Goal: Information Seeking & Learning: Learn about a topic

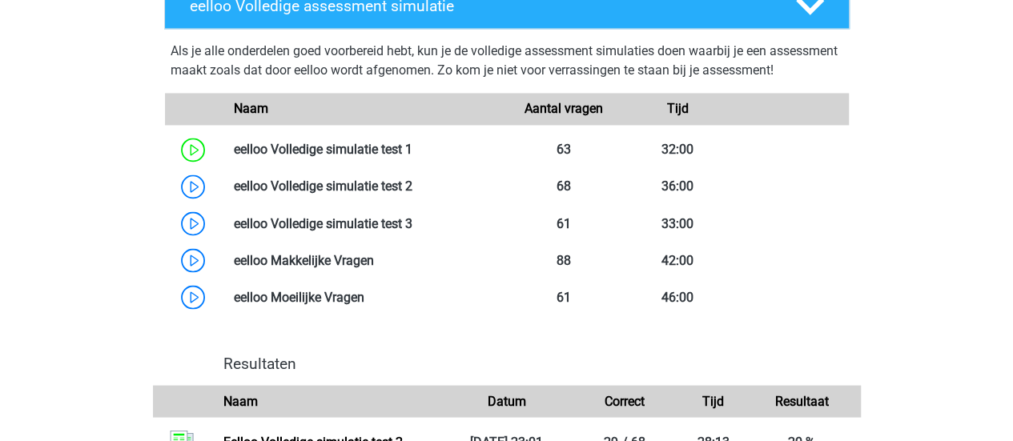
scroll to position [1311, 0]
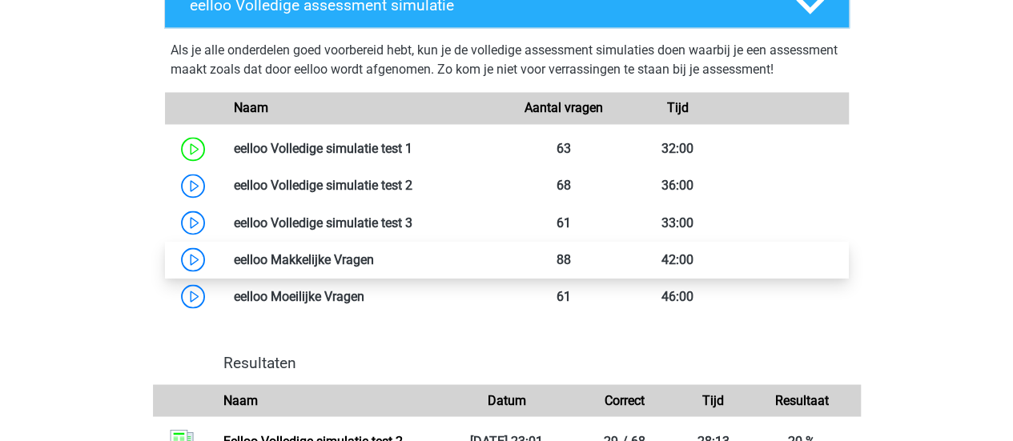
click at [374, 267] on link at bounding box center [374, 258] width 0 height 15
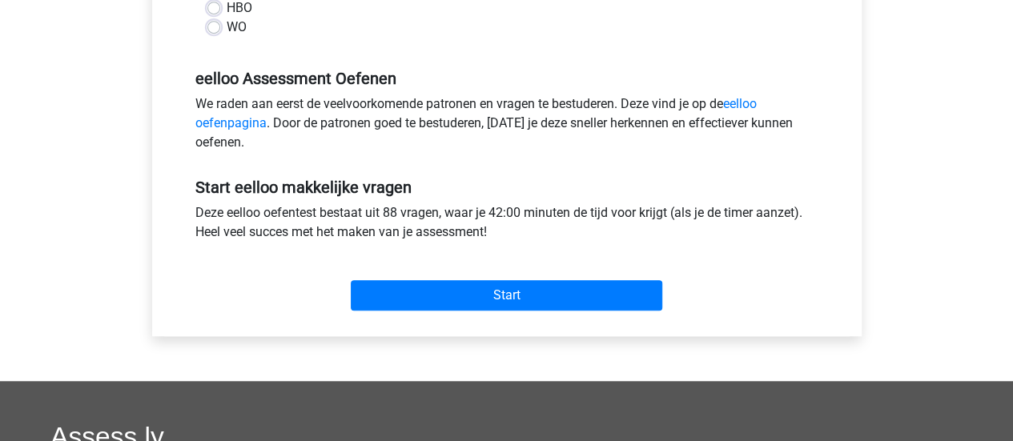
scroll to position [478, 0]
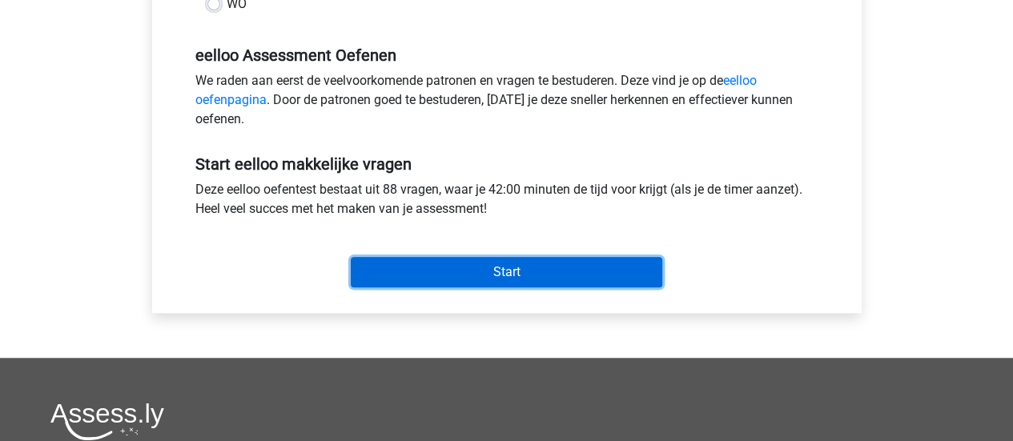
click at [448, 271] on input "Start" at bounding box center [506, 272] width 311 height 30
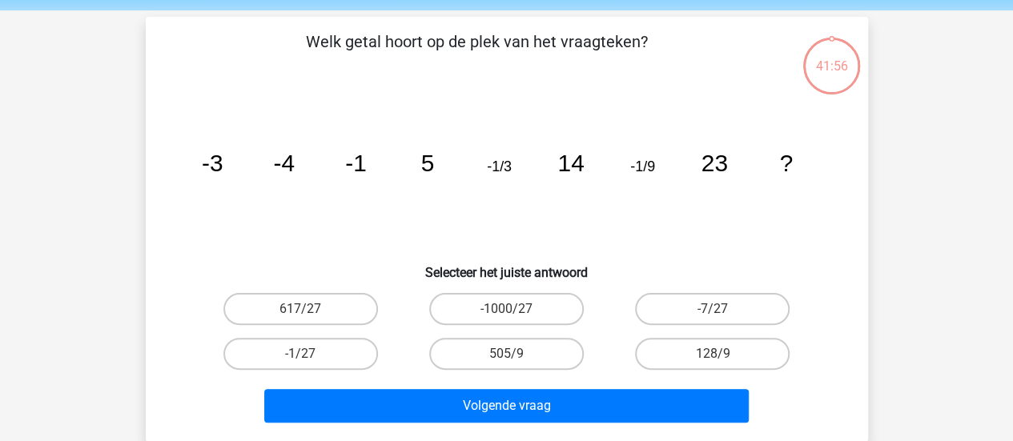
scroll to position [58, 0]
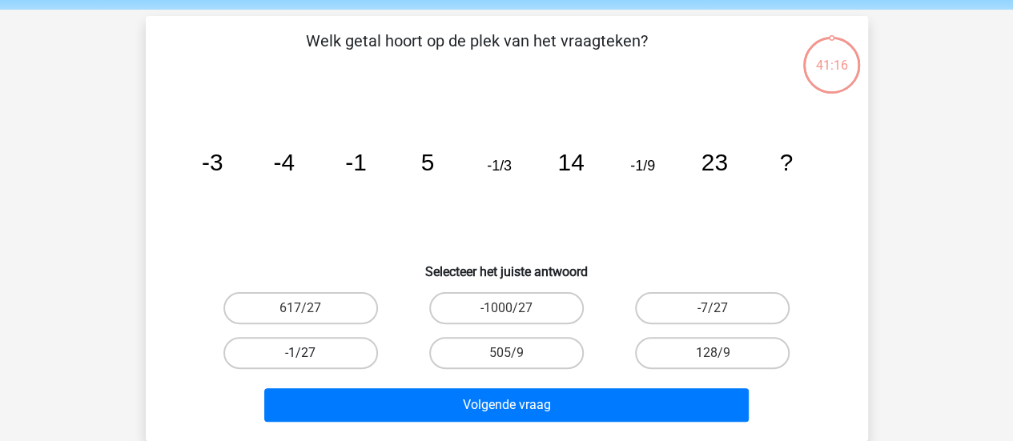
click at [324, 352] on label "-1/27" at bounding box center [300, 353] width 155 height 32
click at [311, 353] on input "-1/27" at bounding box center [305, 358] width 10 height 10
radio input "true"
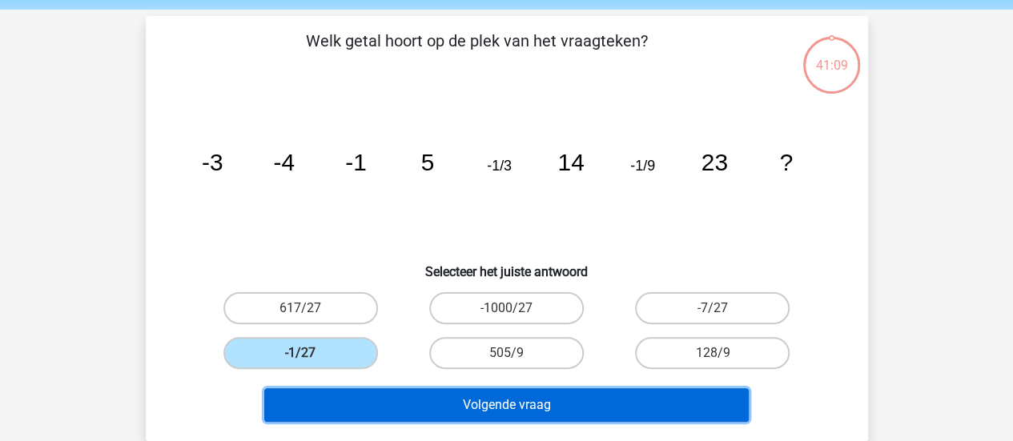
click at [485, 400] on button "Volgende vraag" at bounding box center [506, 405] width 484 height 34
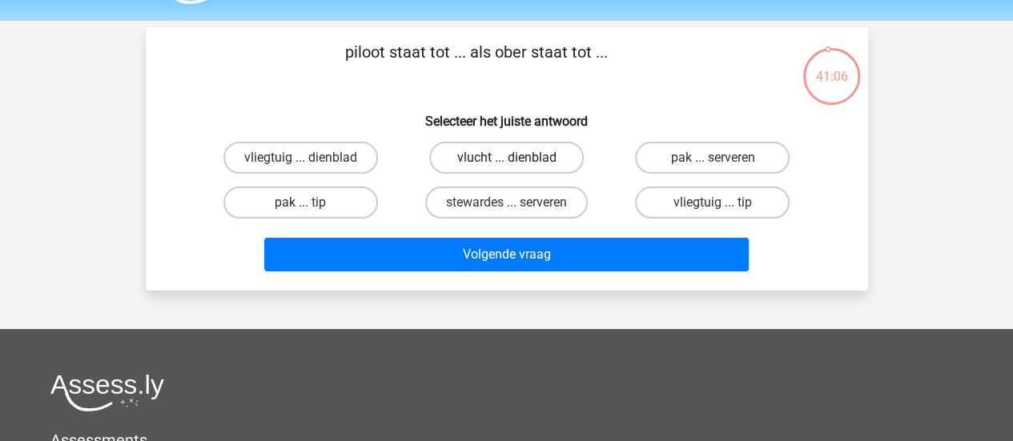
scroll to position [46, 0]
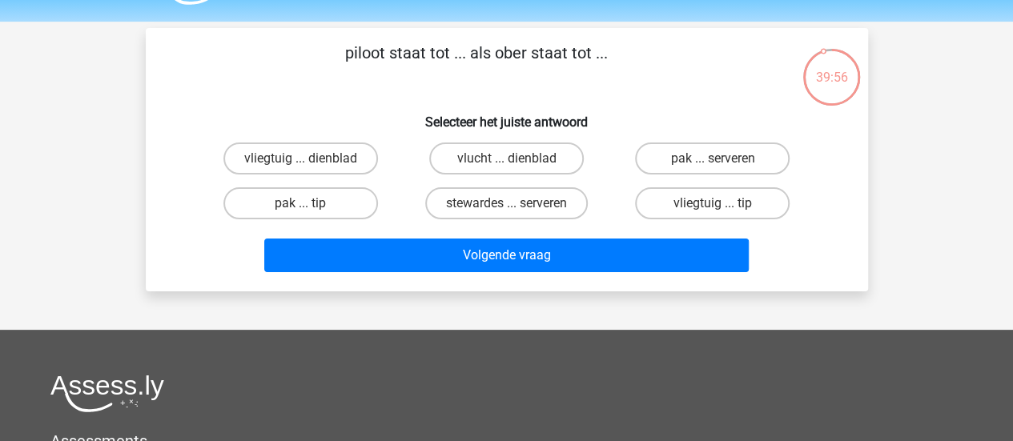
click at [511, 162] on input "vlucht ... dienblad" at bounding box center [511, 164] width 10 height 10
radio input "true"
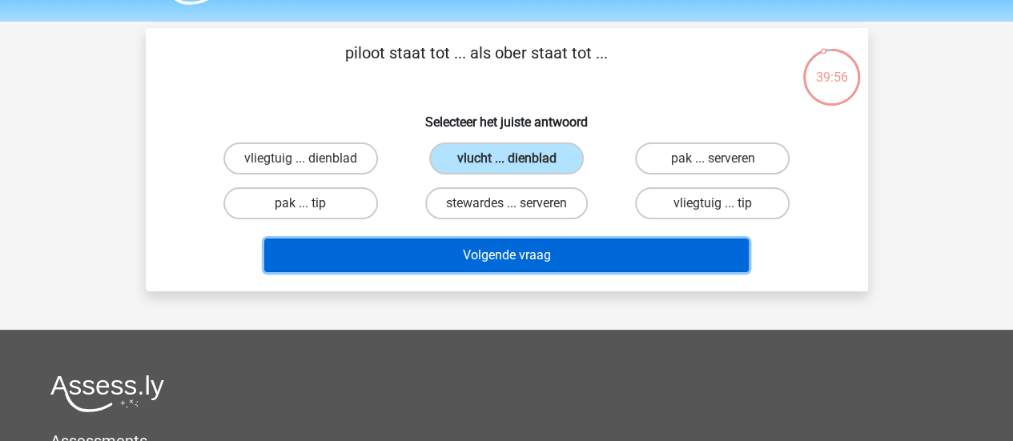
click at [549, 255] on button "Volgende vraag" at bounding box center [506, 256] width 484 height 34
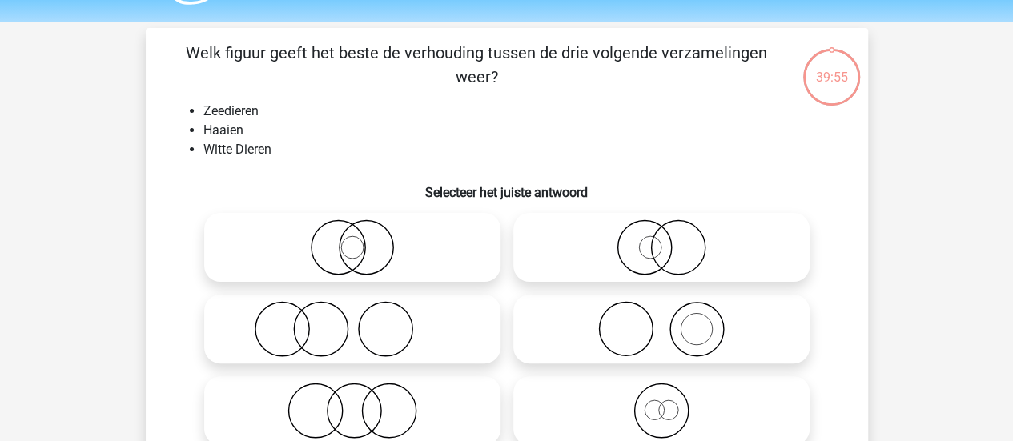
scroll to position [74, 0]
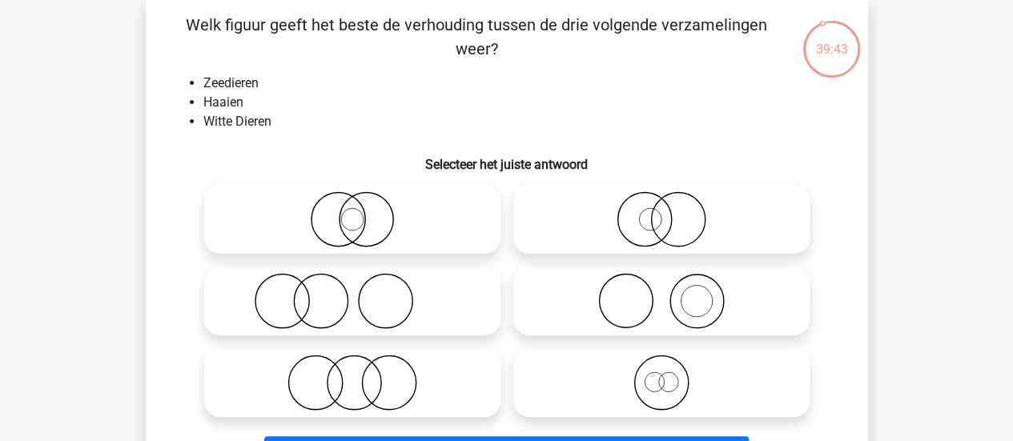
click at [663, 223] on icon at bounding box center [661, 219] width 283 height 56
click at [663, 211] on input "radio" at bounding box center [666, 206] width 10 height 10
radio input "true"
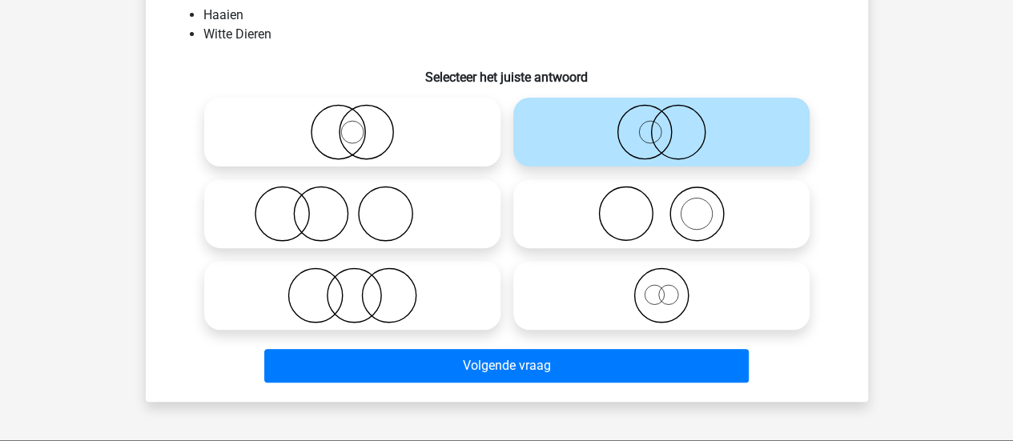
scroll to position [166, 0]
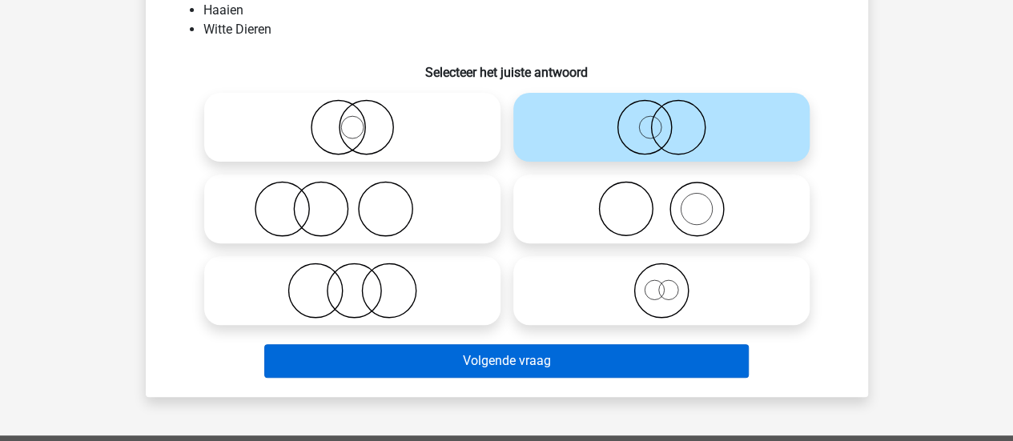
click at [697, 364] on button "Volgende vraag" at bounding box center [506, 361] width 484 height 34
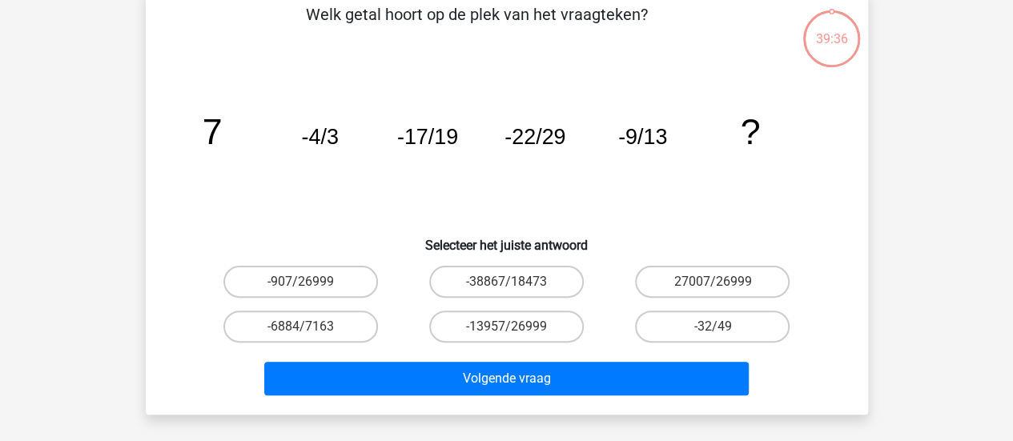
scroll to position [74, 0]
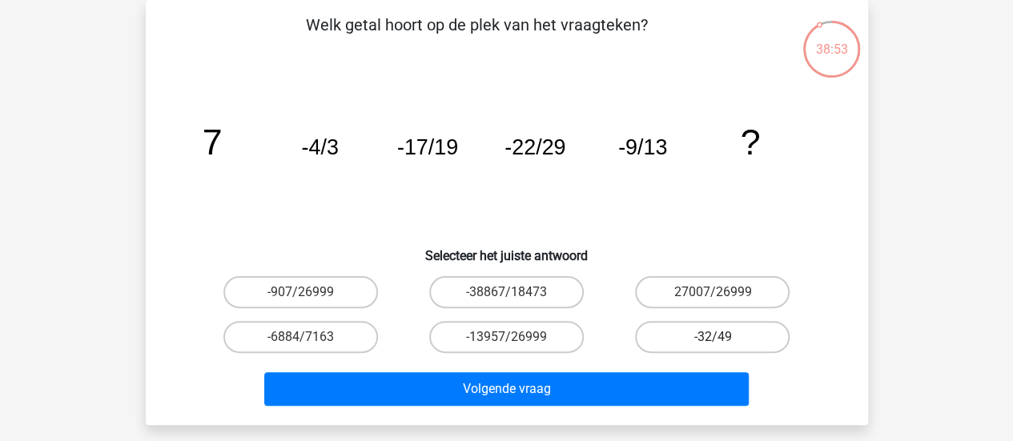
click at [704, 329] on label "-32/49" at bounding box center [712, 337] width 155 height 32
click at [713, 337] on input "-32/49" at bounding box center [718, 342] width 10 height 10
radio input "true"
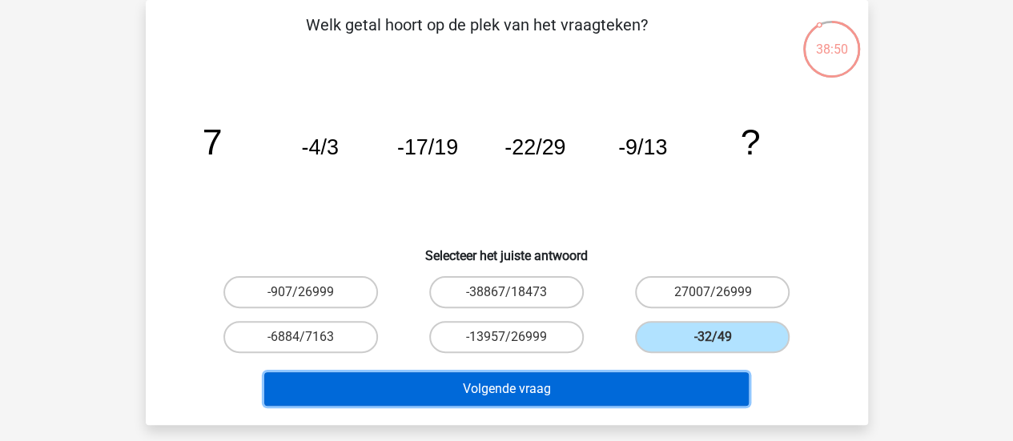
click at [543, 385] on button "Volgende vraag" at bounding box center [506, 389] width 484 height 34
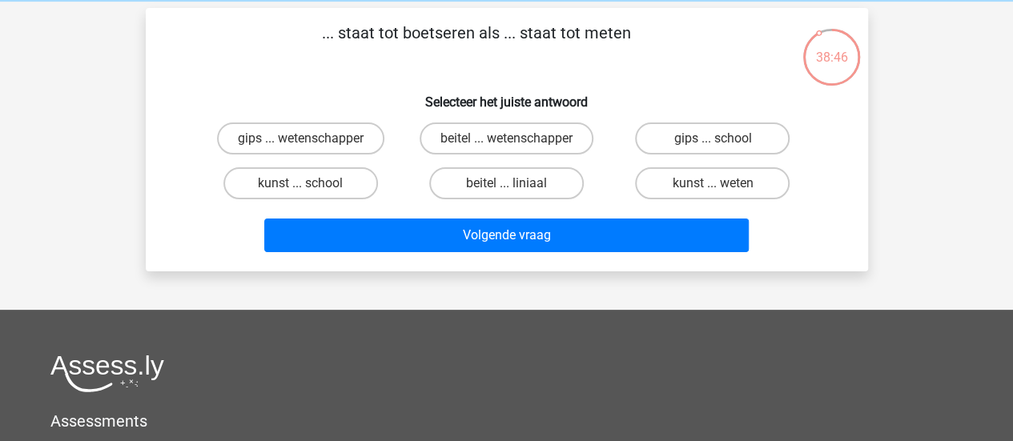
scroll to position [58, 0]
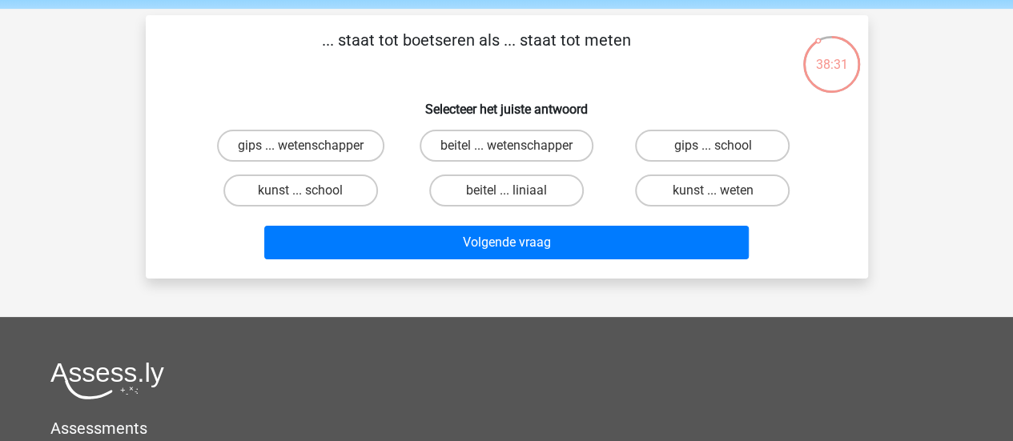
click at [514, 153] on input "beitel ... wetenschapper" at bounding box center [511, 151] width 10 height 10
radio input "true"
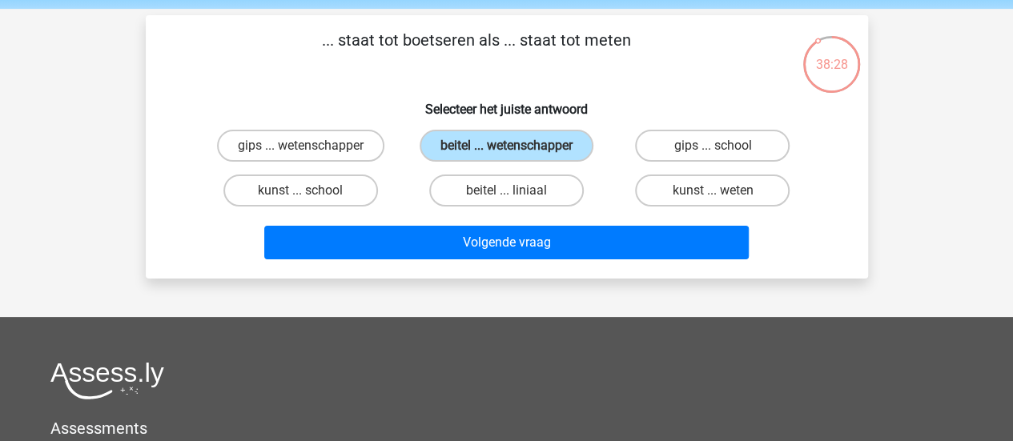
click at [524, 172] on div "beitel ... liniaal" at bounding box center [507, 190] width 206 height 45
click at [533, 197] on label "beitel ... liniaal" at bounding box center [506, 191] width 155 height 32
click at [516, 197] on input "beitel ... liniaal" at bounding box center [511, 196] width 10 height 10
radio input "true"
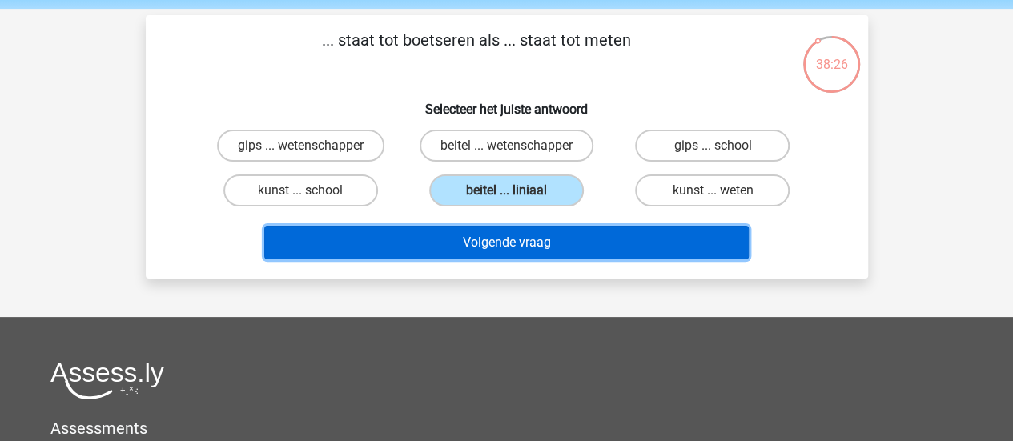
click at [550, 236] on button "Volgende vraag" at bounding box center [506, 243] width 484 height 34
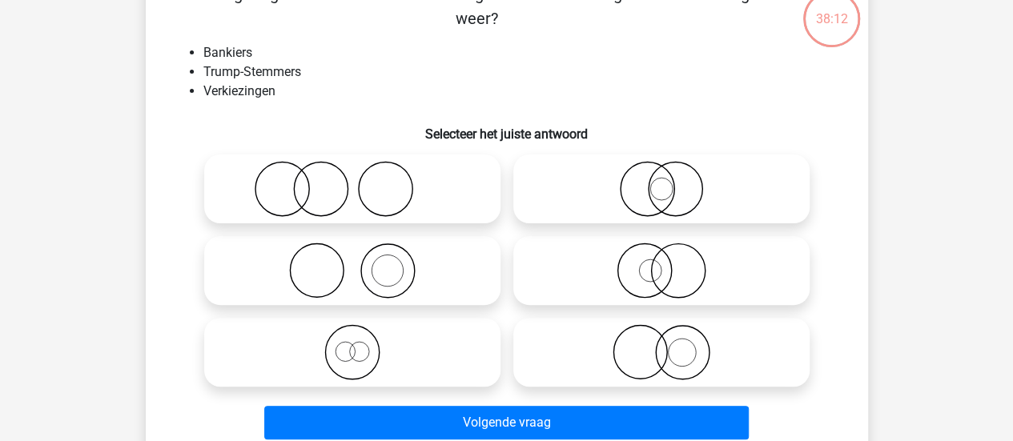
scroll to position [99, 0]
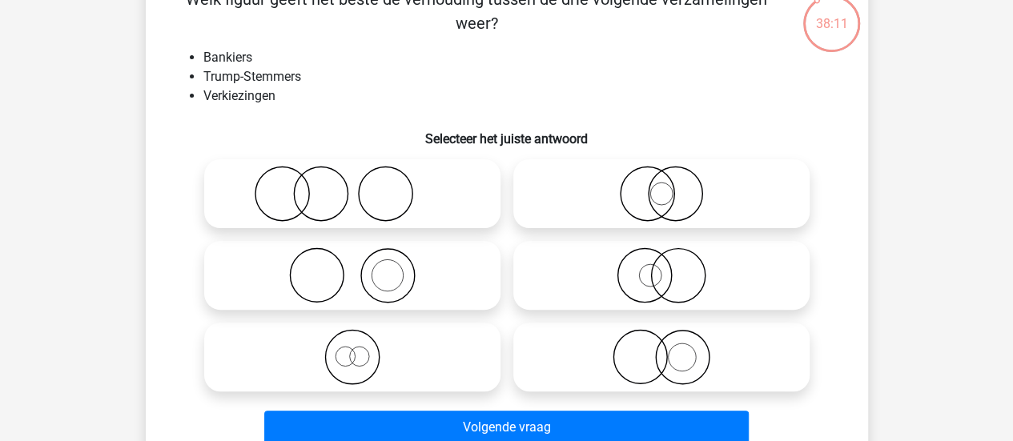
click at [344, 190] on icon at bounding box center [352, 194] width 283 height 56
click at [352, 186] on input "radio" at bounding box center [357, 180] width 10 height 10
radio input "true"
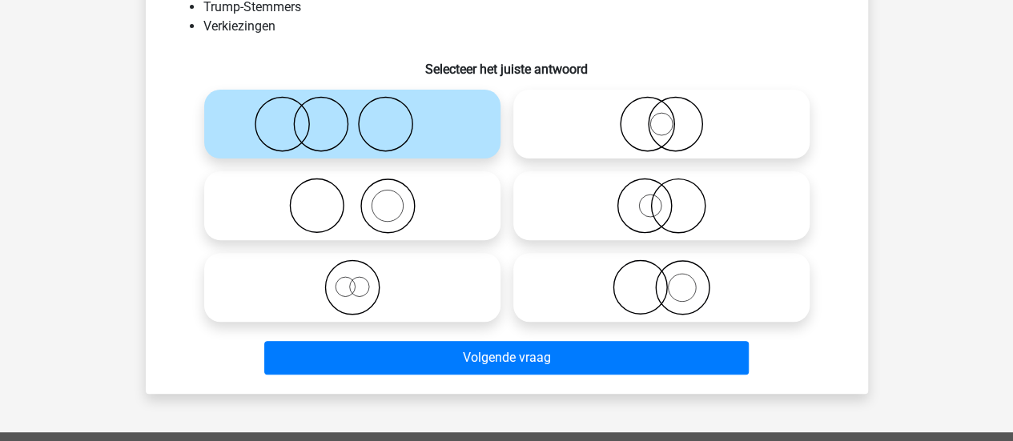
scroll to position [187, 0]
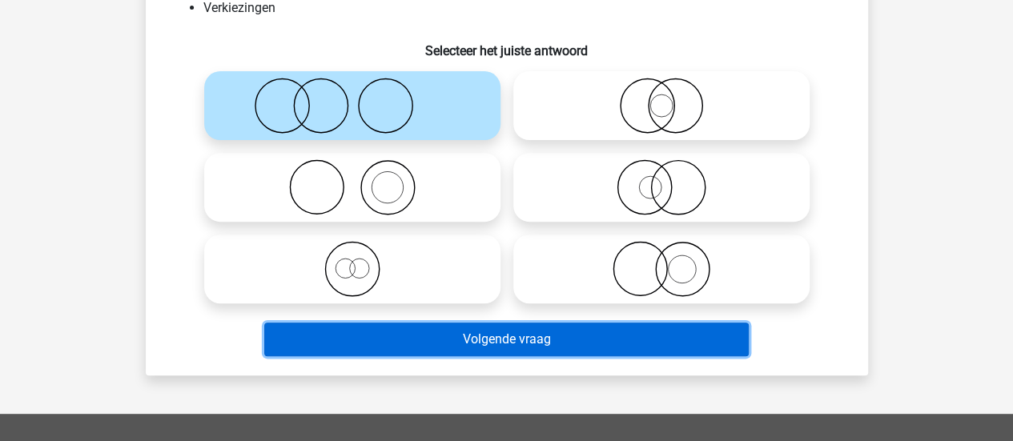
click at [460, 337] on button "Volgende vraag" at bounding box center [506, 340] width 484 height 34
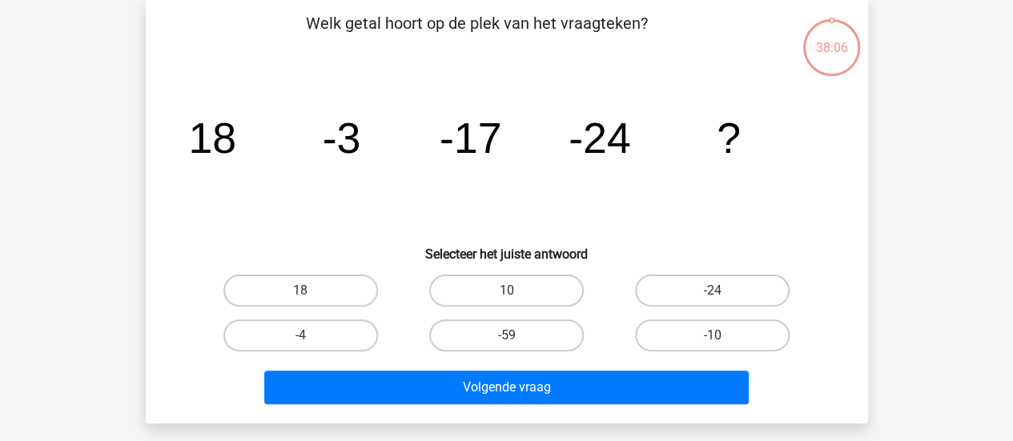
scroll to position [74, 0]
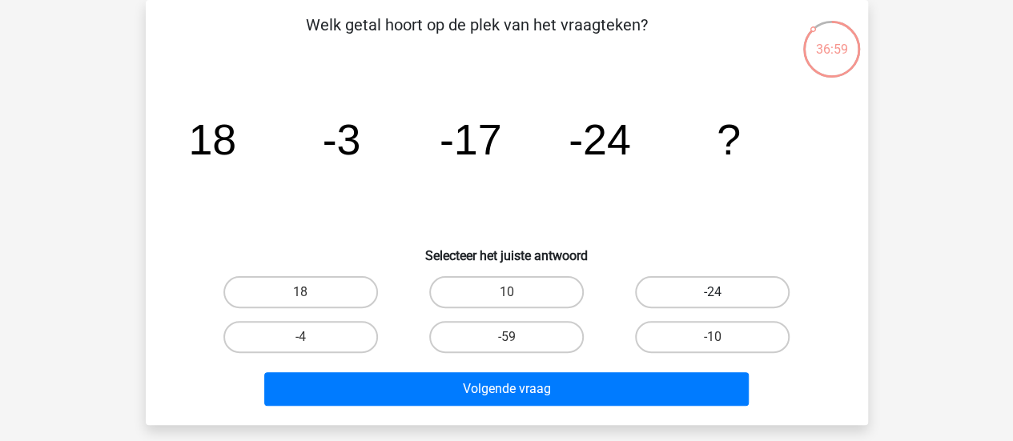
click at [687, 296] on label "-24" at bounding box center [712, 292] width 155 height 32
click at [713, 296] on input "-24" at bounding box center [718, 297] width 10 height 10
radio input "true"
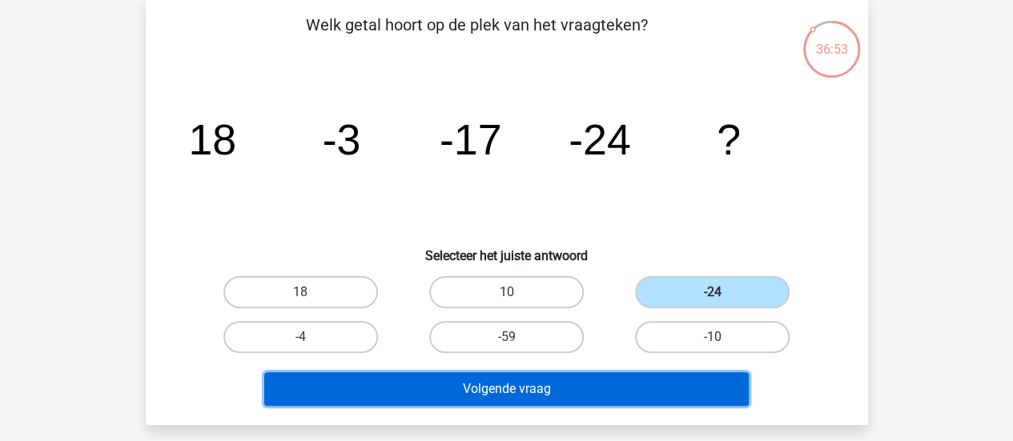
click at [509, 391] on button "Volgende vraag" at bounding box center [506, 389] width 484 height 34
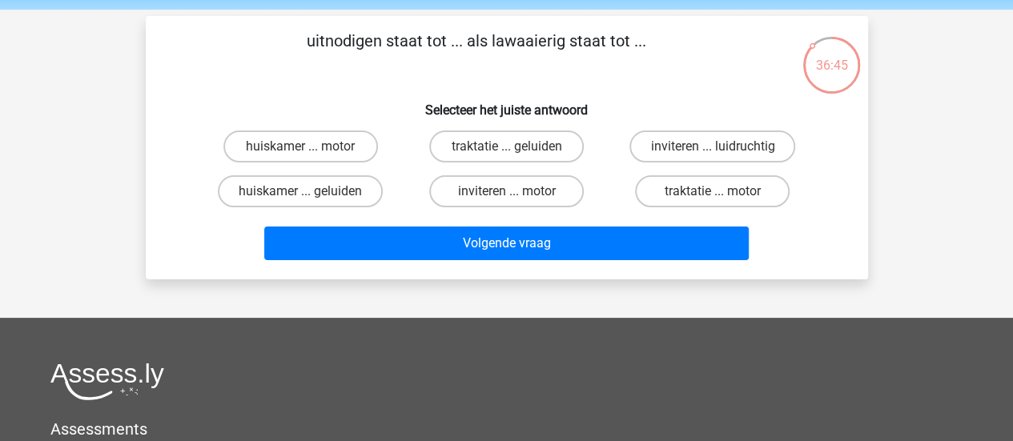
scroll to position [46, 0]
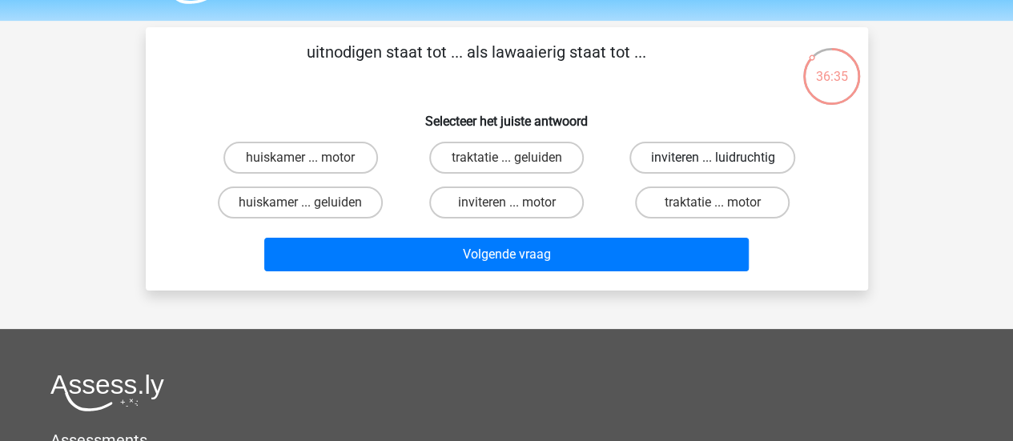
click at [697, 157] on label "inviteren ... luidruchtig" at bounding box center [712, 158] width 166 height 32
click at [713, 158] on input "inviteren ... luidruchtig" at bounding box center [718, 163] width 10 height 10
radio input "true"
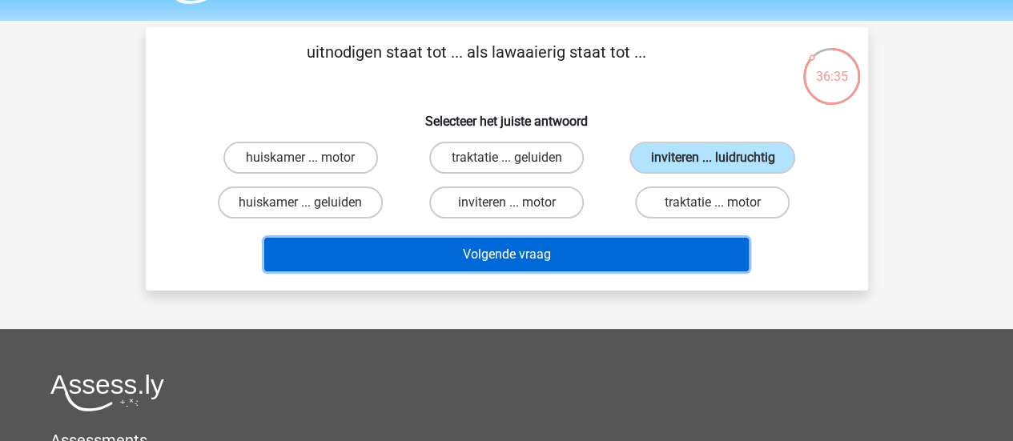
click at [508, 260] on button "Volgende vraag" at bounding box center [506, 255] width 484 height 34
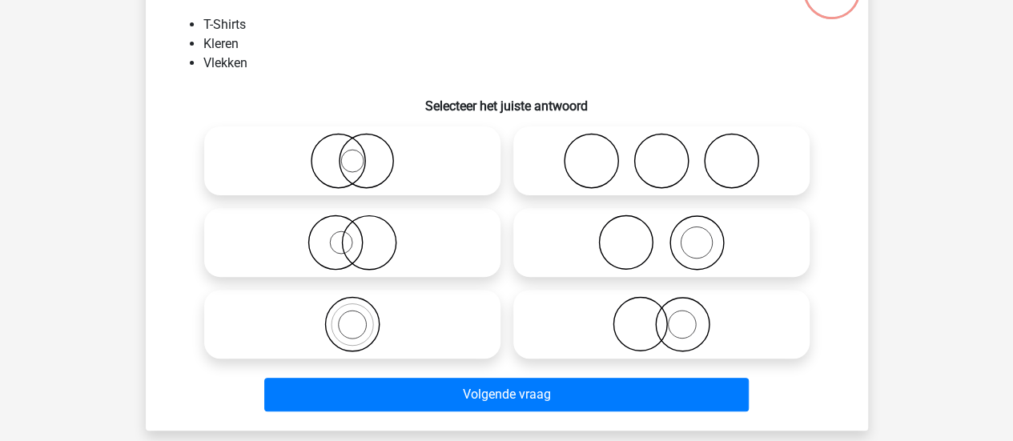
scroll to position [133, 0]
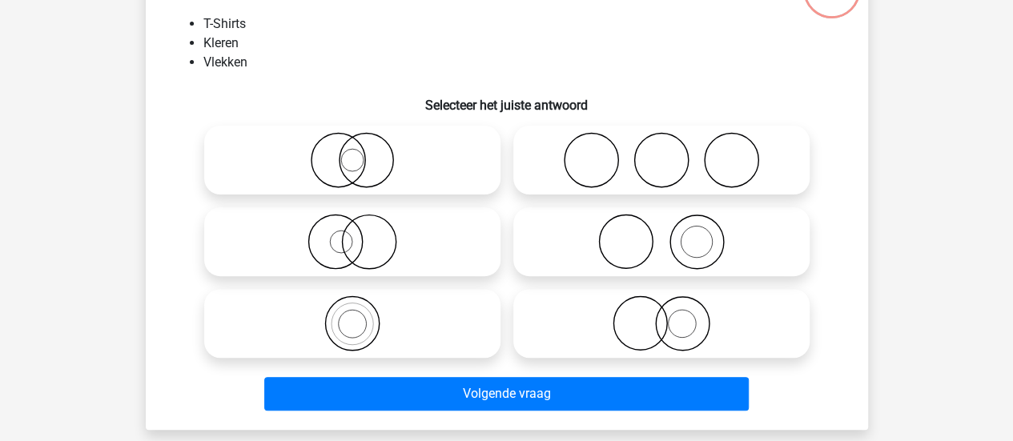
click at [657, 231] on icon at bounding box center [661, 242] width 283 height 56
click at [661, 231] on input "radio" at bounding box center [666, 228] width 10 height 10
radio input "true"
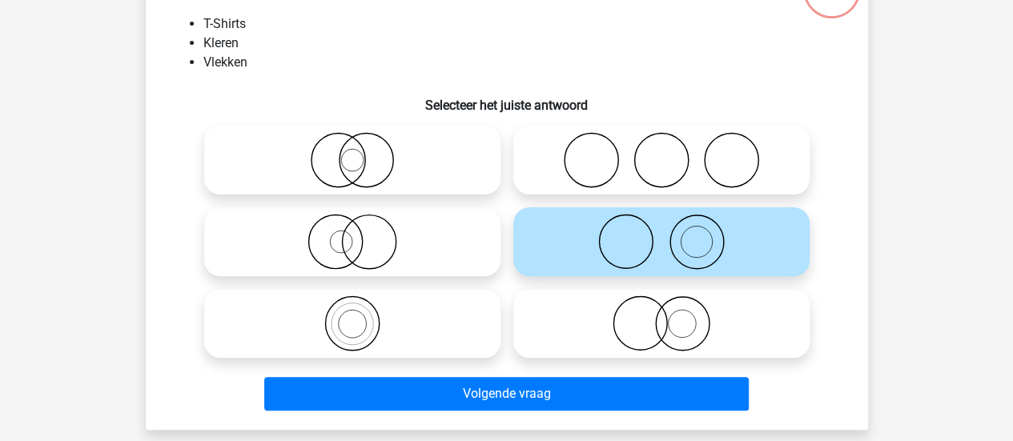
click at [404, 225] on icon at bounding box center [352, 242] width 283 height 56
click at [363, 225] on input "radio" at bounding box center [357, 228] width 10 height 10
radio input "true"
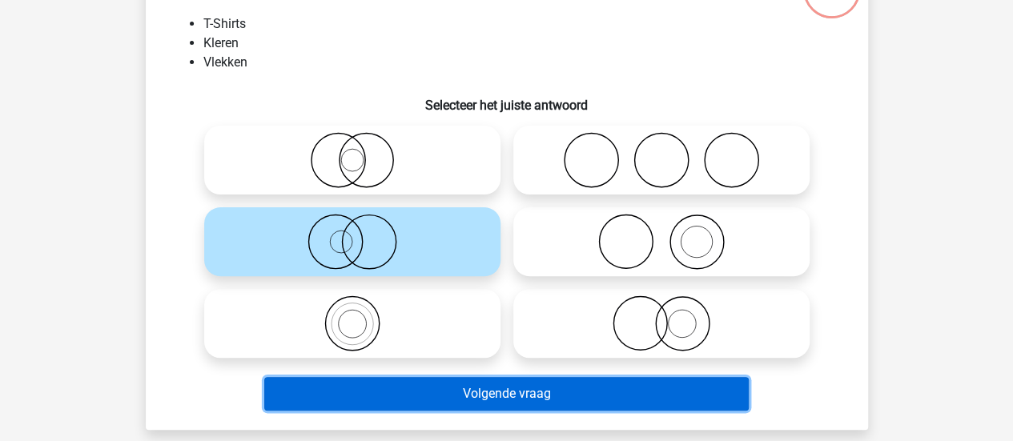
click at [519, 398] on button "Volgende vraag" at bounding box center [506, 394] width 484 height 34
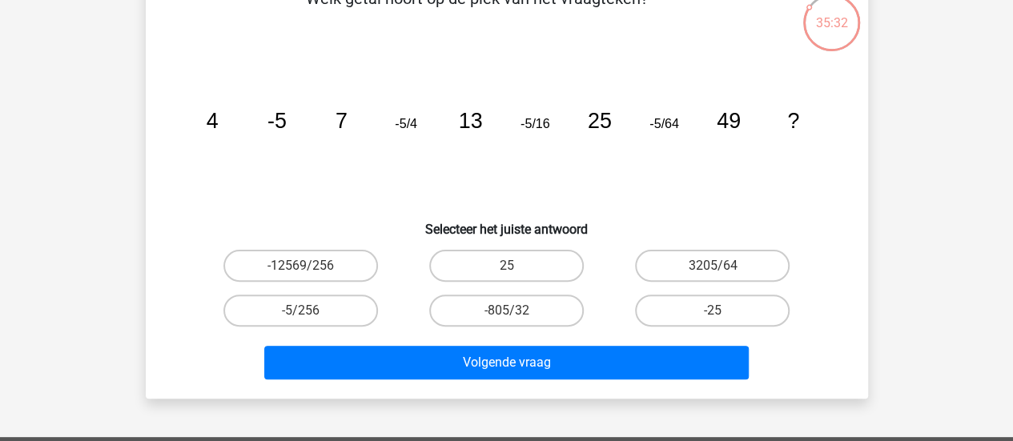
scroll to position [101, 0]
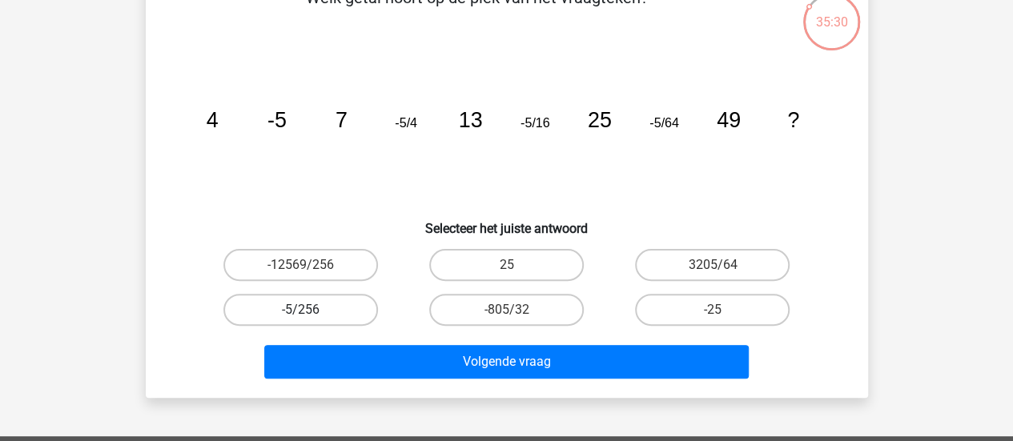
click at [346, 315] on label "-5/256" at bounding box center [300, 310] width 155 height 32
click at [311, 315] on input "-5/256" at bounding box center [305, 315] width 10 height 10
radio input "true"
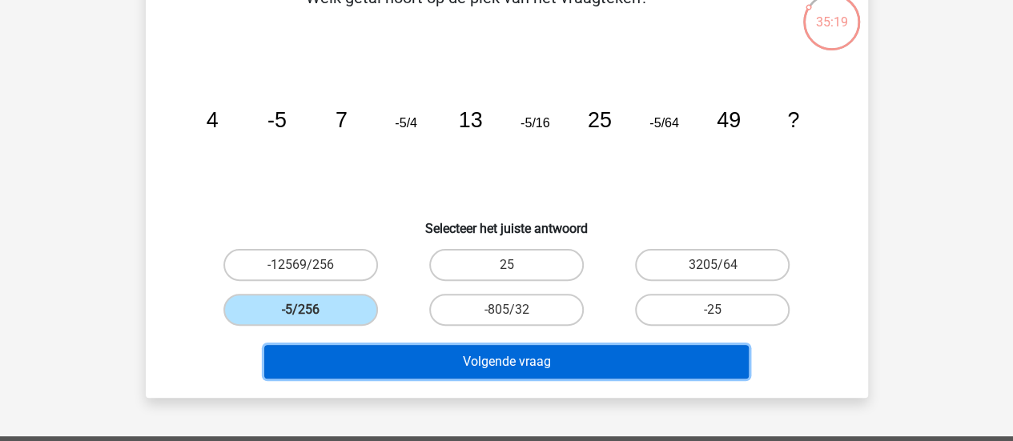
click at [623, 359] on button "Volgende vraag" at bounding box center [506, 362] width 484 height 34
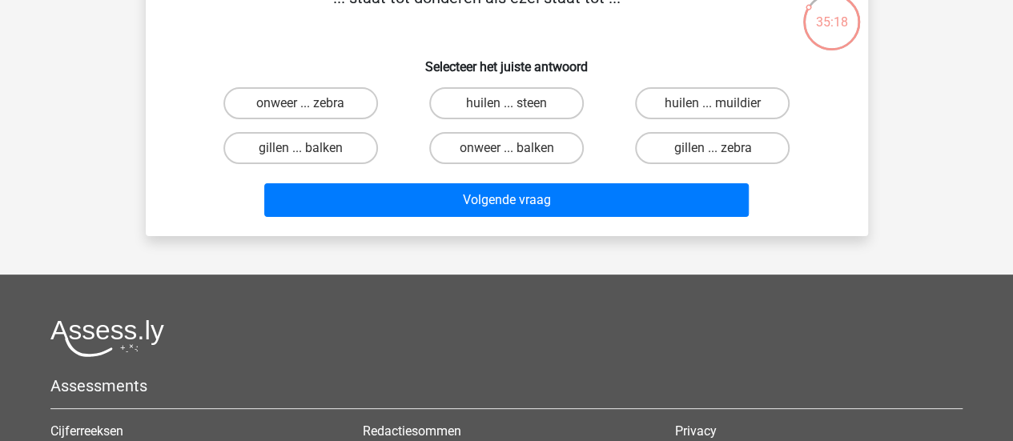
scroll to position [74, 0]
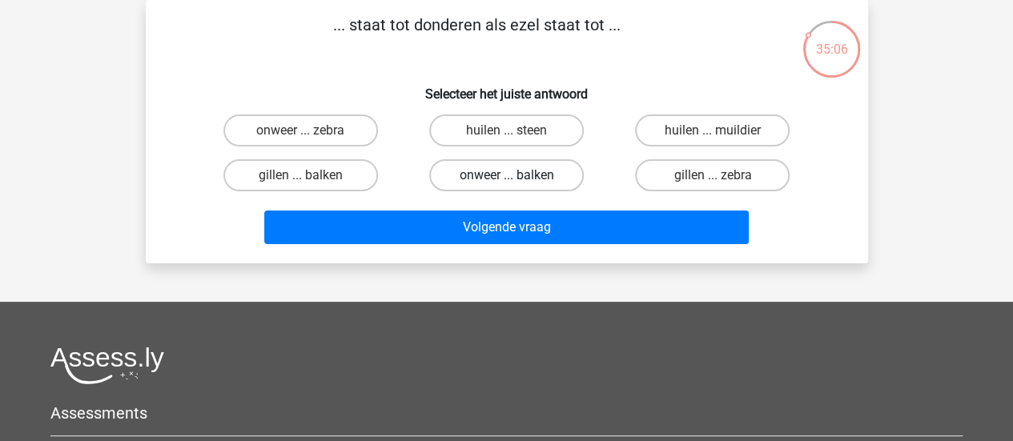
click at [538, 171] on label "onweer ... balken" at bounding box center [506, 175] width 155 height 32
click at [516, 175] on input "onweer ... balken" at bounding box center [511, 180] width 10 height 10
radio input "true"
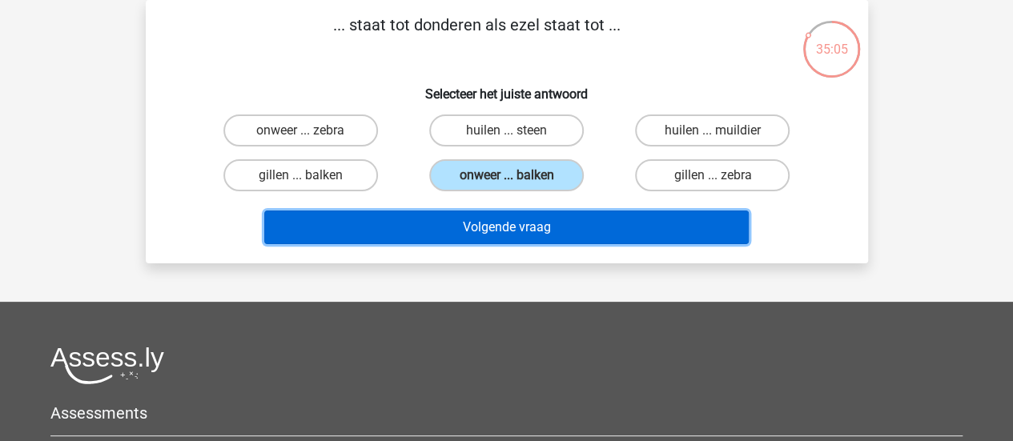
click at [466, 221] on button "Volgende vraag" at bounding box center [506, 228] width 484 height 34
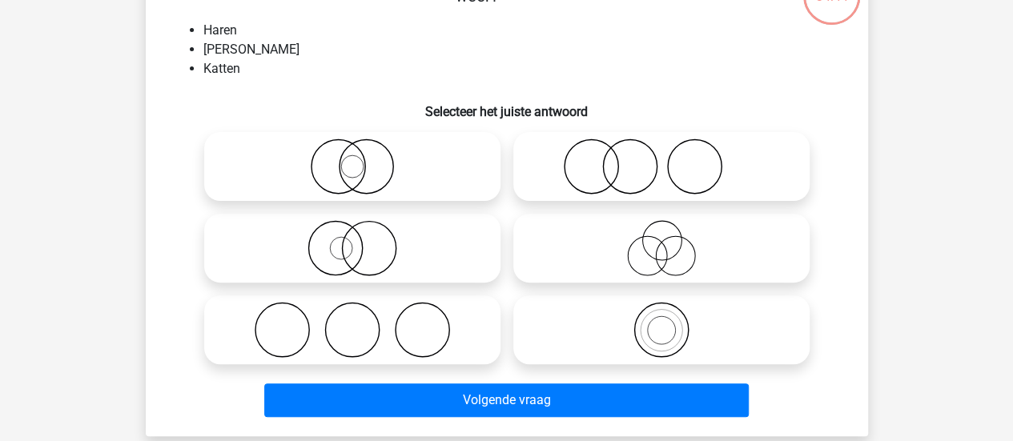
scroll to position [138, 0]
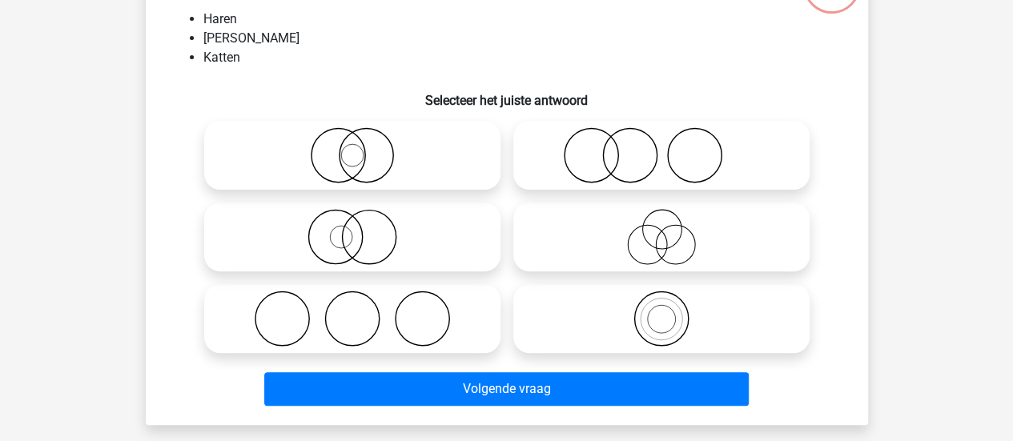
click at [383, 336] on icon at bounding box center [352, 319] width 283 height 56
click at [363, 311] on input "radio" at bounding box center [357, 305] width 10 height 10
radio input "true"
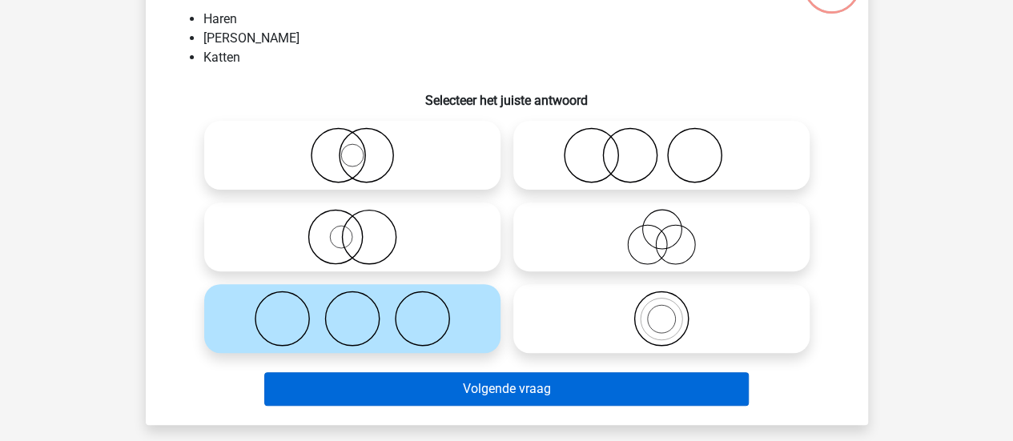
click at [559, 388] on button "Volgende vraag" at bounding box center [506, 389] width 484 height 34
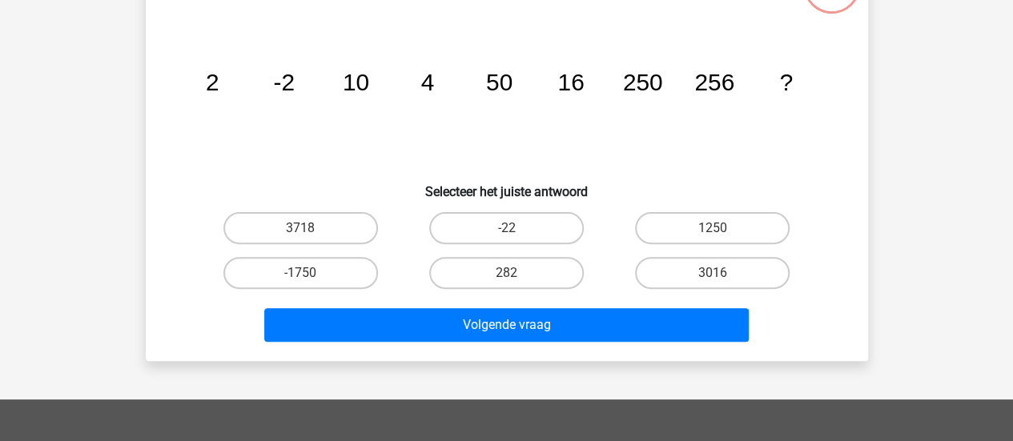
scroll to position [74, 0]
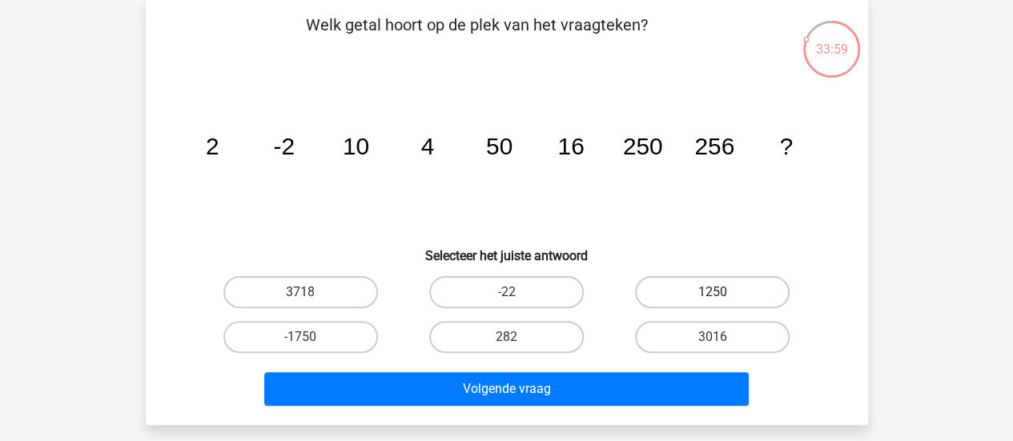
click at [725, 299] on label "1250" at bounding box center [712, 292] width 155 height 32
click at [723, 299] on input "1250" at bounding box center [718, 297] width 10 height 10
radio input "true"
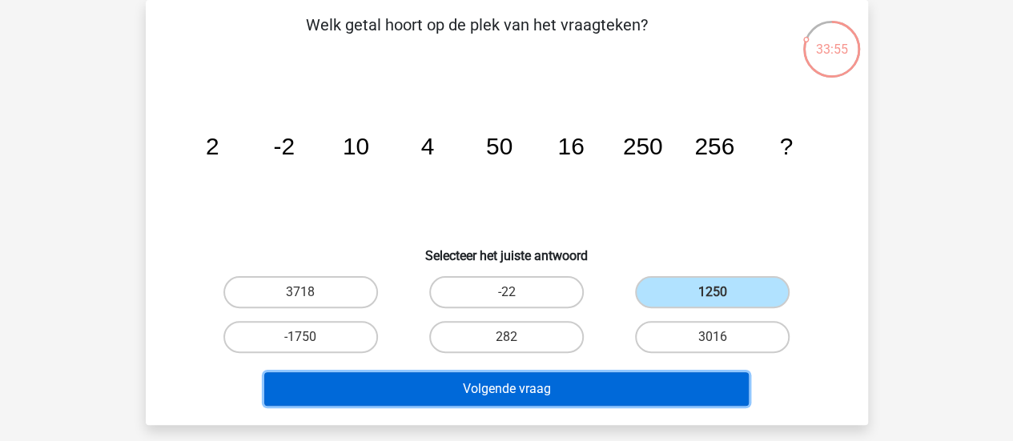
click at [512, 384] on button "Volgende vraag" at bounding box center [506, 389] width 484 height 34
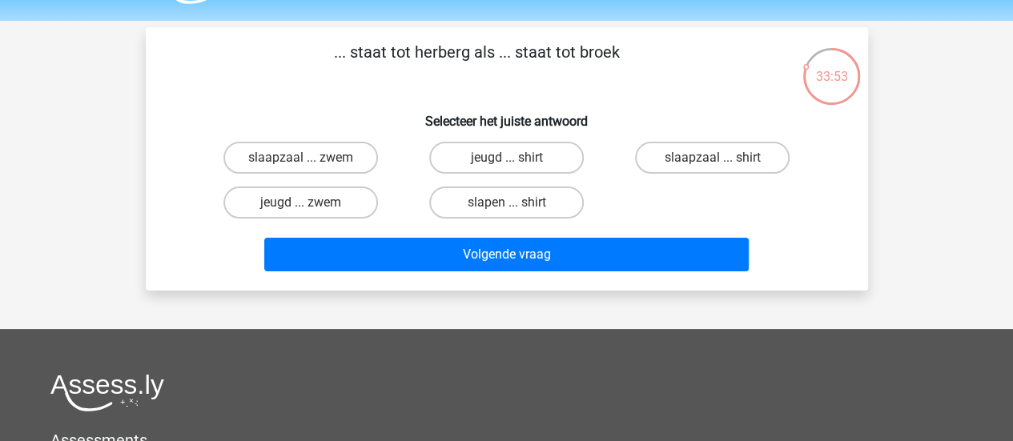
scroll to position [43, 0]
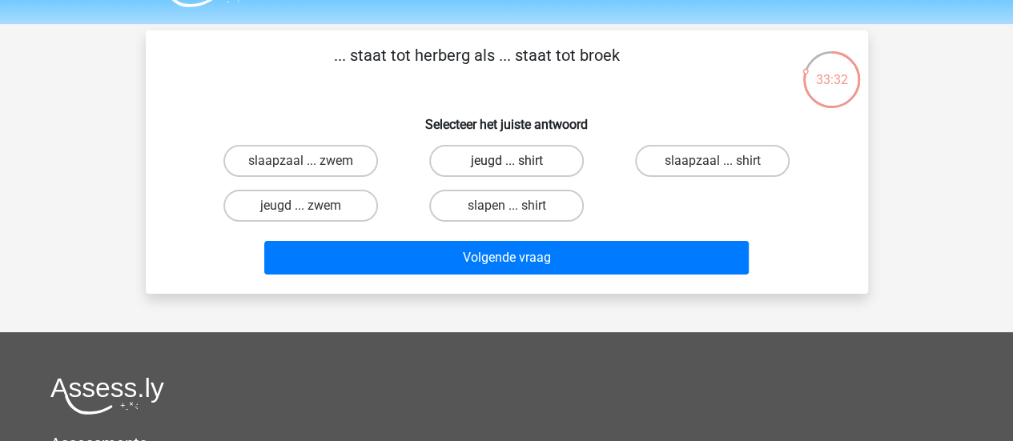
click at [492, 148] on label "jeugd ... shirt" at bounding box center [506, 161] width 155 height 32
click at [506, 161] on input "jeugd ... shirt" at bounding box center [511, 166] width 10 height 10
radio input "true"
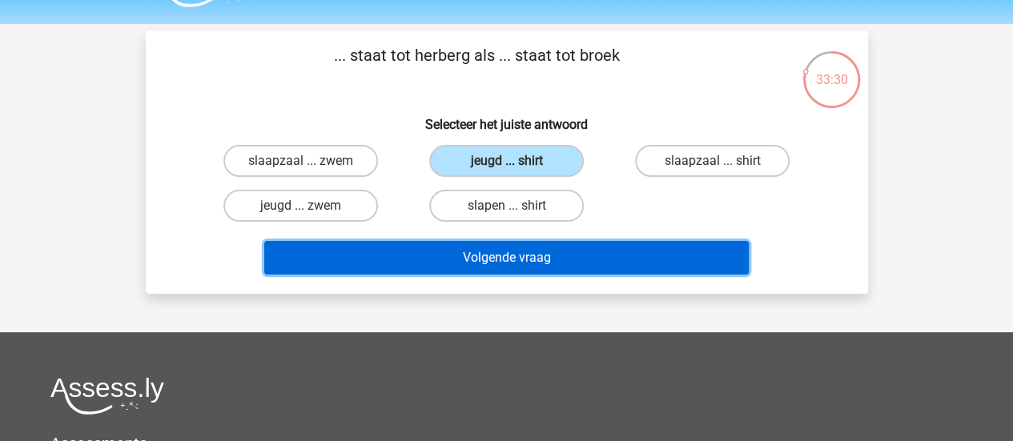
click at [487, 264] on button "Volgende vraag" at bounding box center [506, 258] width 484 height 34
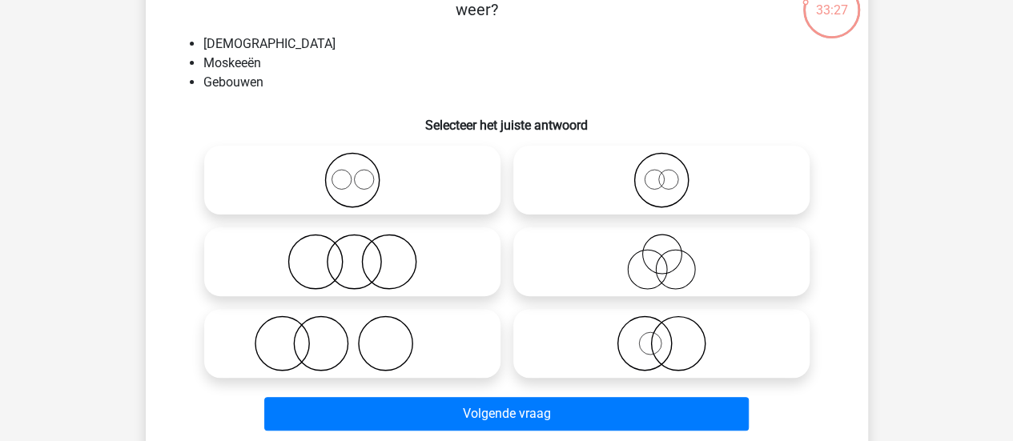
scroll to position [114, 0]
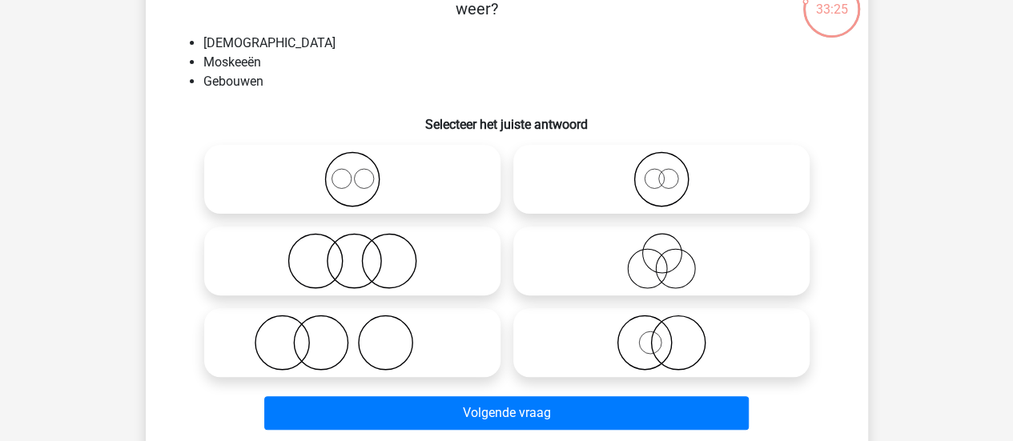
click at [360, 179] on icon at bounding box center [352, 179] width 283 height 56
click at [360, 171] on input "radio" at bounding box center [357, 166] width 10 height 10
radio input "true"
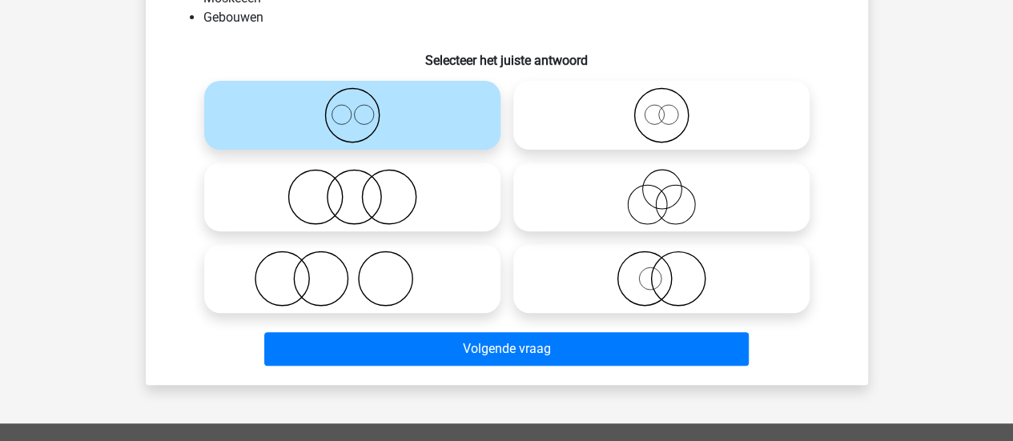
scroll to position [189, 0]
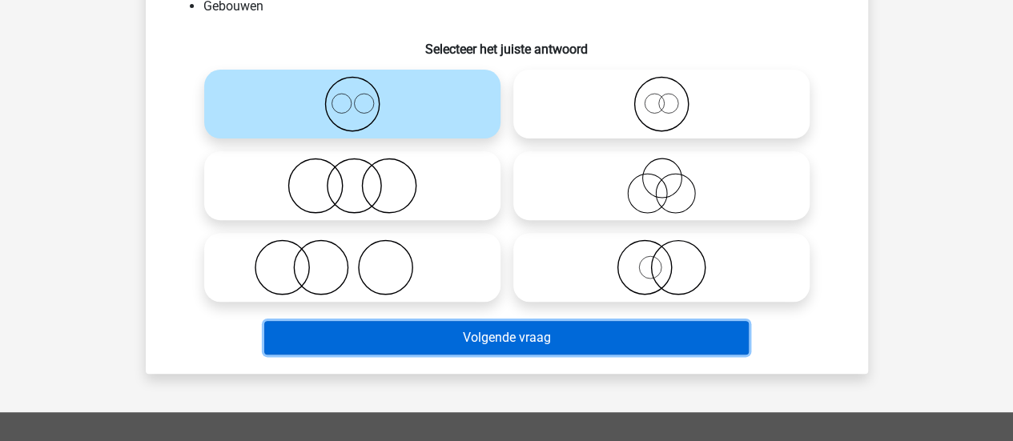
click at [498, 343] on button "Volgende vraag" at bounding box center [506, 338] width 484 height 34
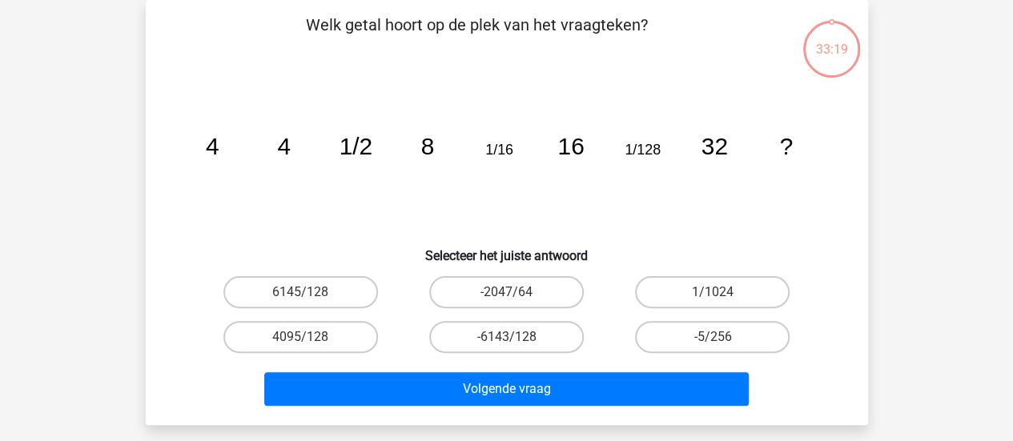
scroll to position [74, 0]
click at [660, 286] on label "1/1024" at bounding box center [712, 292] width 155 height 32
click at [713, 292] on input "1/1024" at bounding box center [718, 297] width 10 height 10
radio input "true"
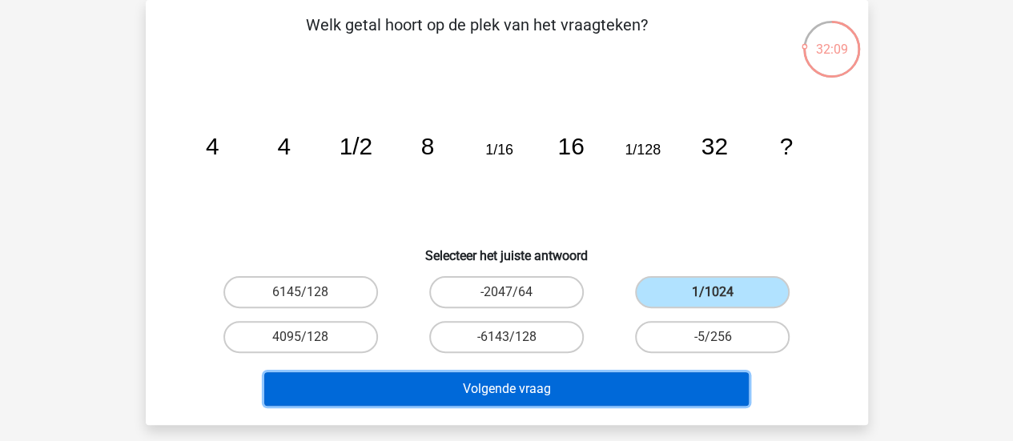
click at [549, 385] on button "Volgende vraag" at bounding box center [506, 389] width 484 height 34
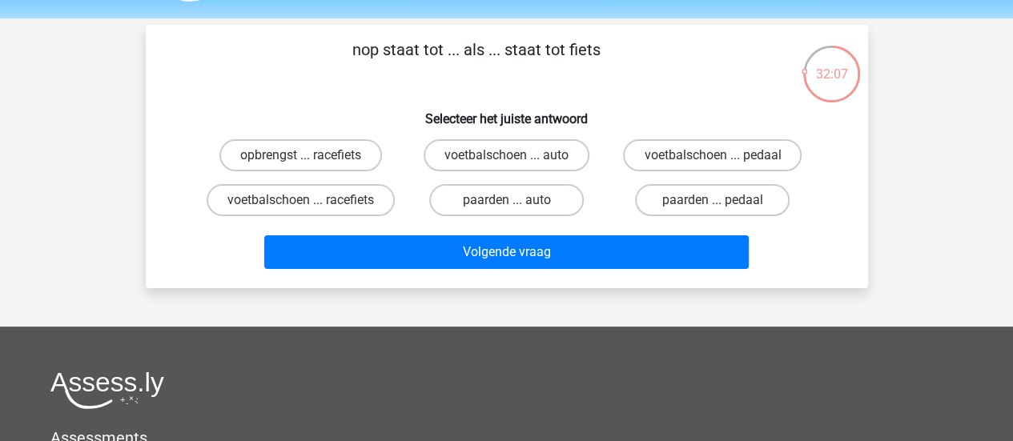
scroll to position [46, 0]
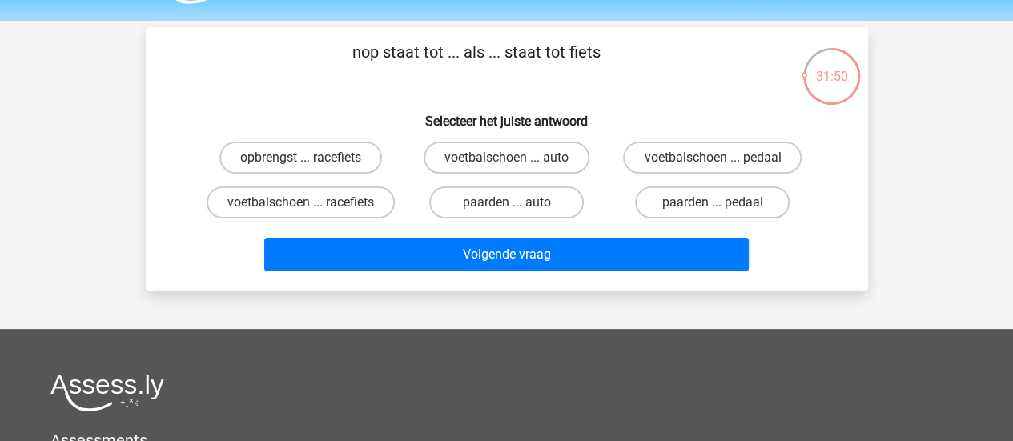
click at [553, 162] on label "voetbalschoen ... auto" at bounding box center [507, 158] width 166 height 32
click at [516, 162] on input "voetbalschoen ... auto" at bounding box center [511, 163] width 10 height 10
radio input "true"
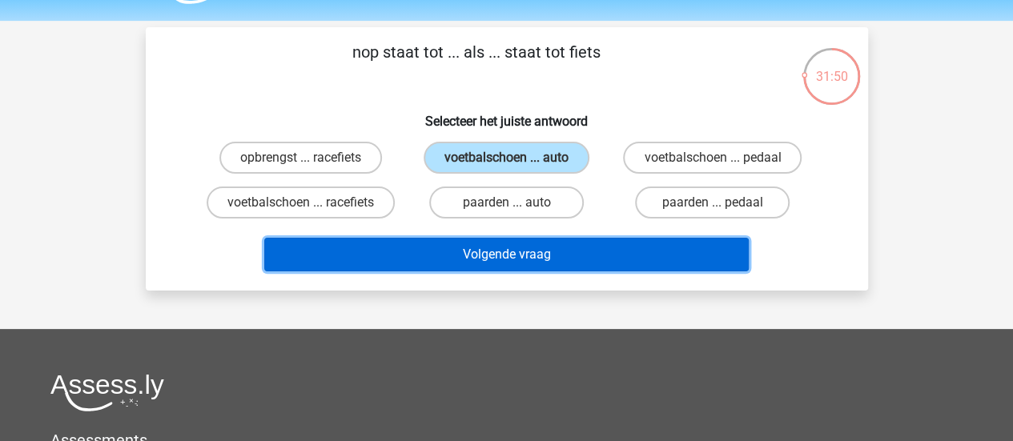
click at [572, 268] on button "Volgende vraag" at bounding box center [506, 255] width 484 height 34
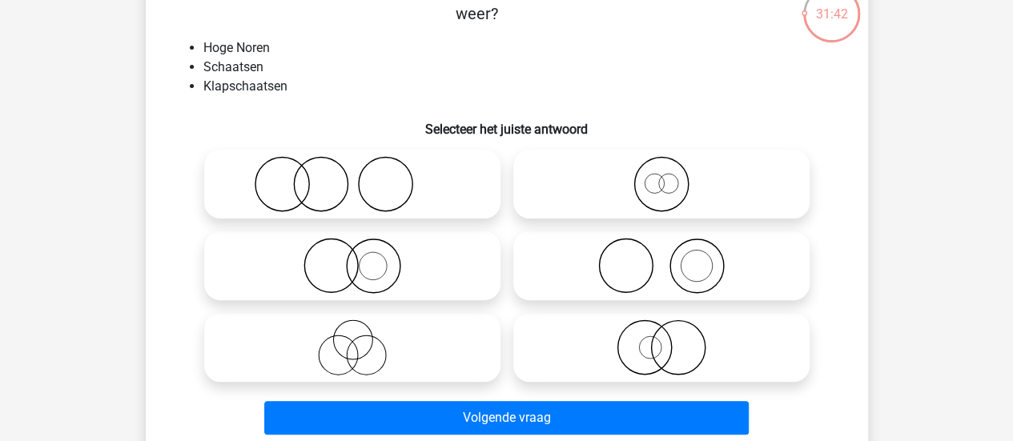
scroll to position [118, 0]
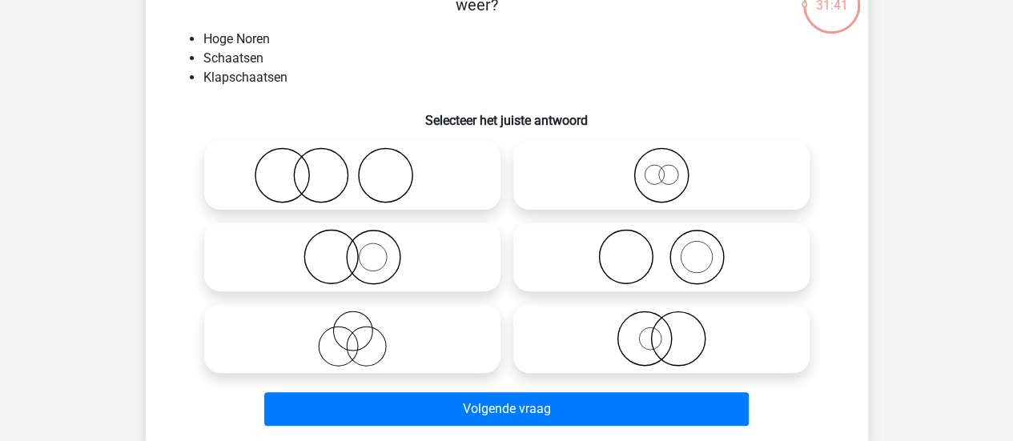
click at [629, 267] on icon at bounding box center [661, 257] width 283 height 56
click at [661, 249] on input "radio" at bounding box center [666, 244] width 10 height 10
radio input "true"
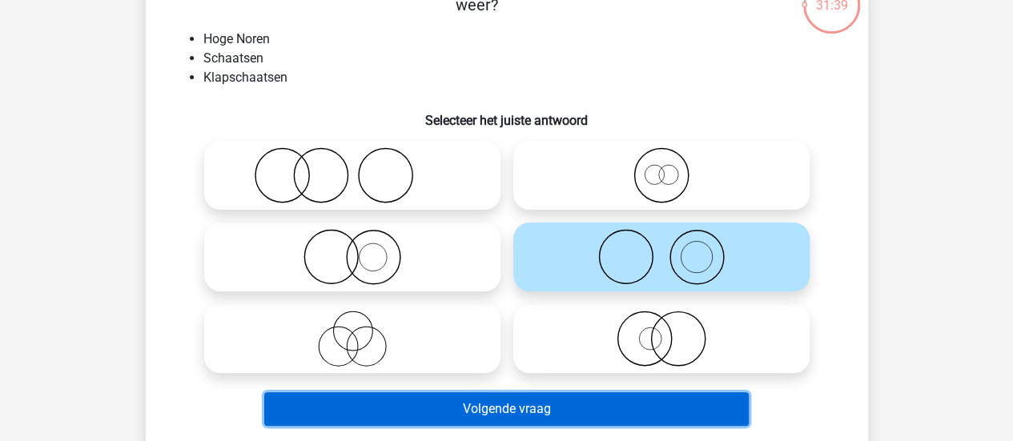
click at [487, 410] on button "Volgende vraag" at bounding box center [506, 409] width 484 height 34
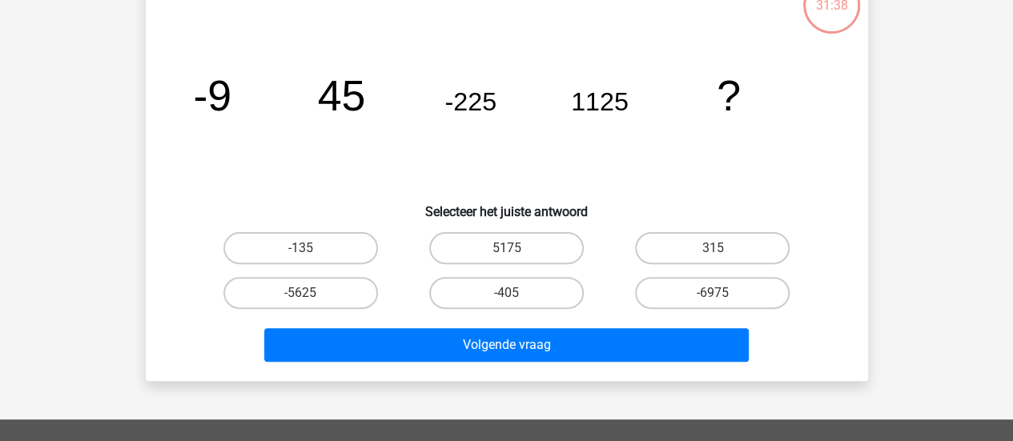
scroll to position [74, 0]
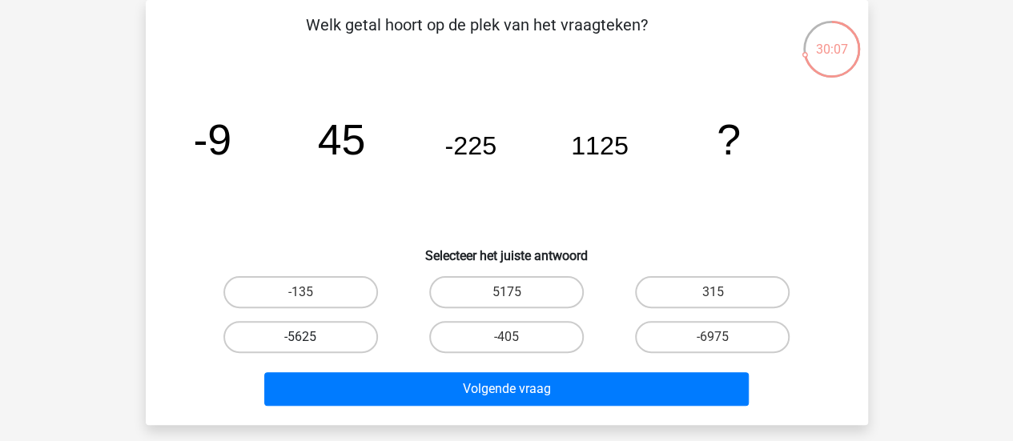
click at [323, 322] on label "-5625" at bounding box center [300, 337] width 155 height 32
click at [311, 337] on input "-5625" at bounding box center [305, 342] width 10 height 10
radio input "true"
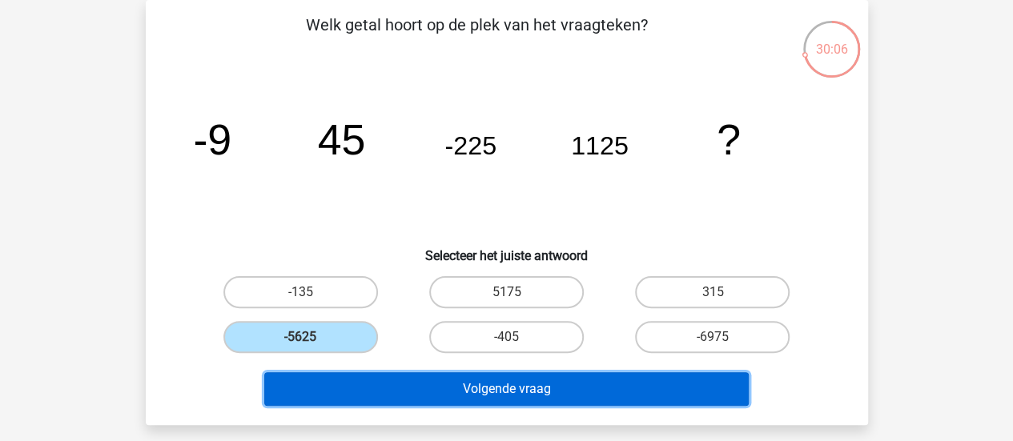
click at [516, 389] on button "Volgende vraag" at bounding box center [506, 389] width 484 height 34
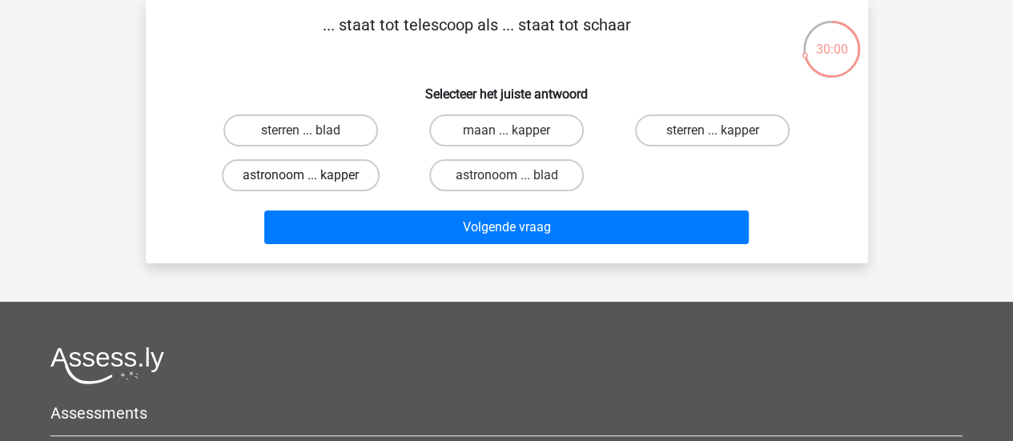
click at [333, 167] on label "astronoom ... kapper" at bounding box center [301, 175] width 158 height 32
click at [311, 175] on input "astronoom ... kapper" at bounding box center [305, 180] width 10 height 10
radio input "true"
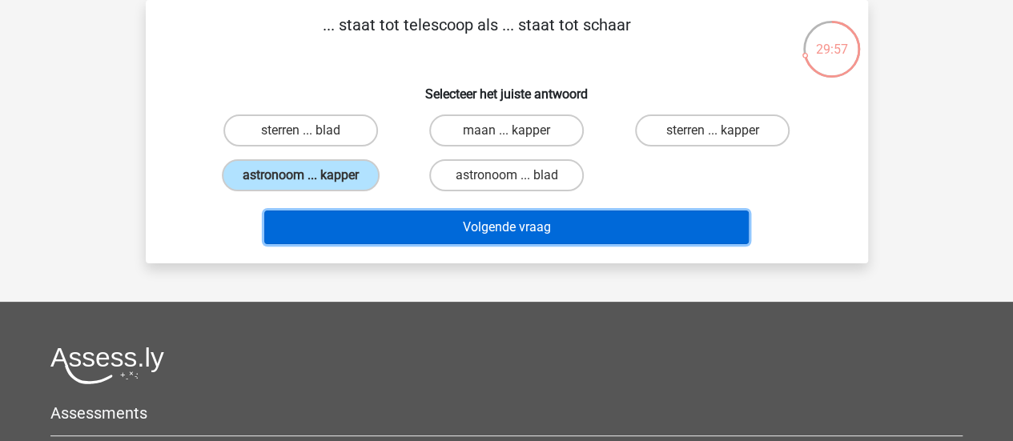
click at [405, 237] on button "Volgende vraag" at bounding box center [506, 228] width 484 height 34
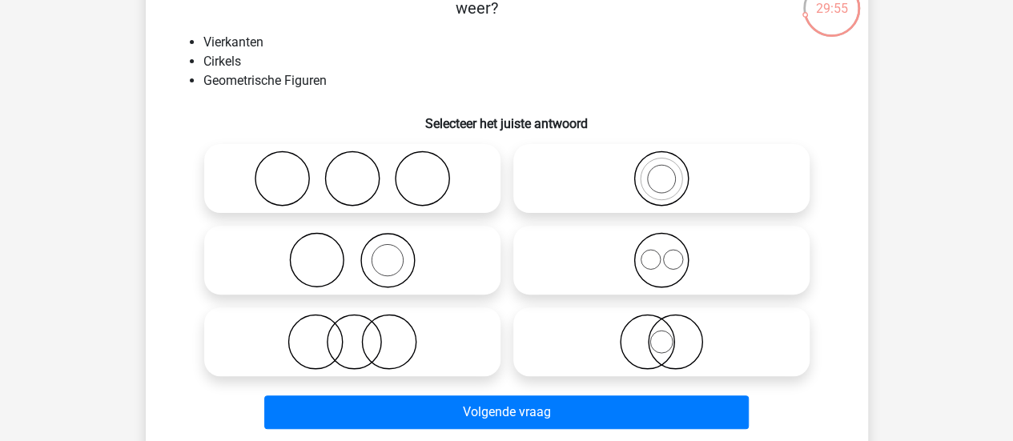
scroll to position [130, 0]
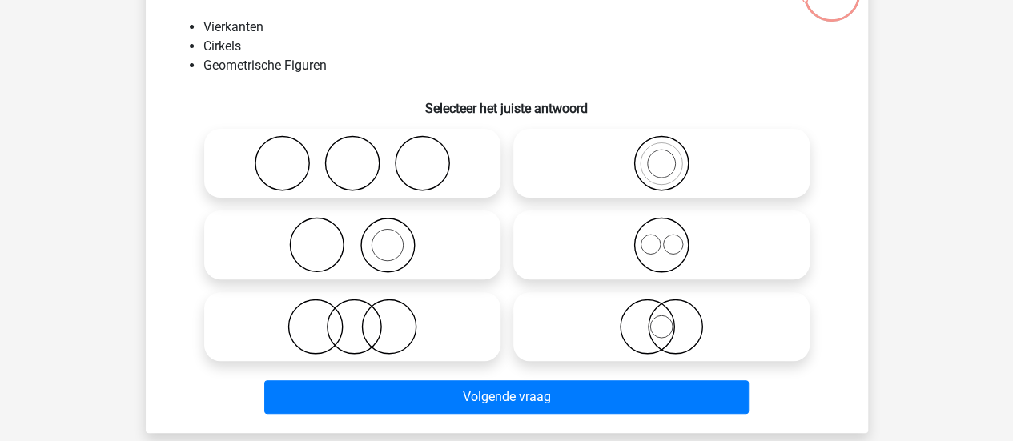
click at [604, 241] on icon at bounding box center [661, 245] width 283 height 56
click at [661, 237] on input "radio" at bounding box center [666, 232] width 10 height 10
radio input "true"
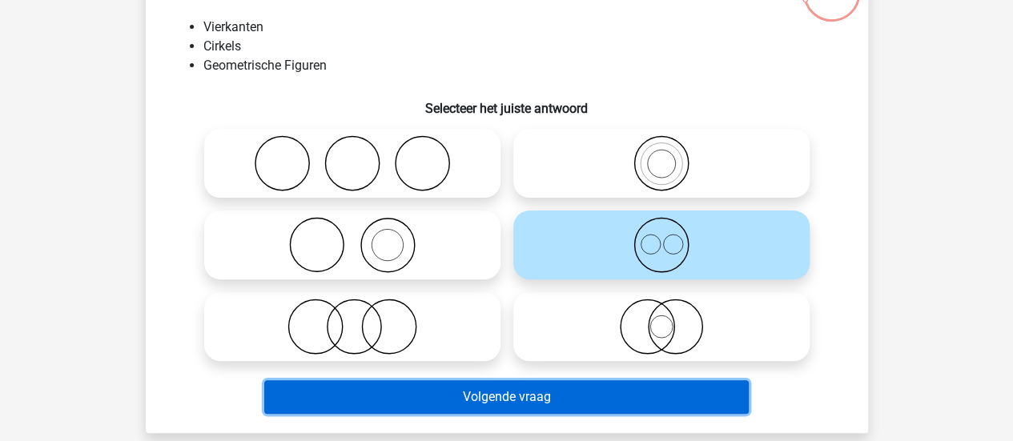
click at [496, 395] on button "Volgende vraag" at bounding box center [506, 397] width 484 height 34
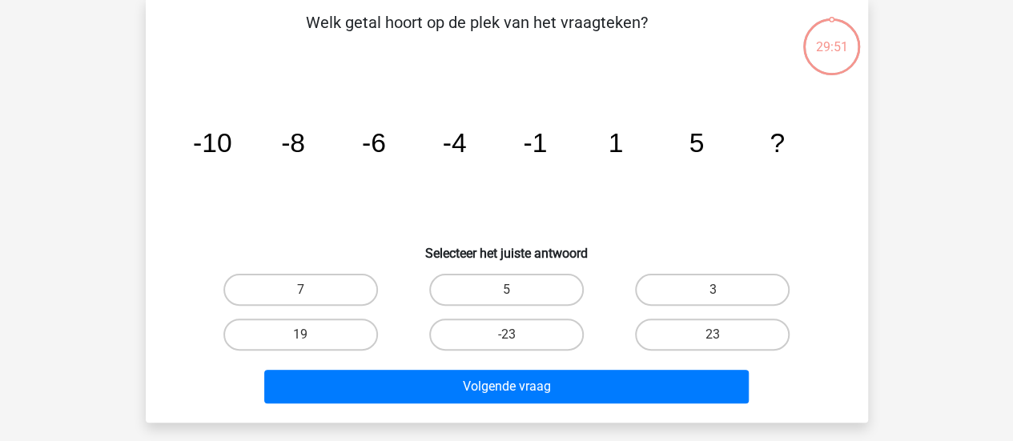
scroll to position [74, 0]
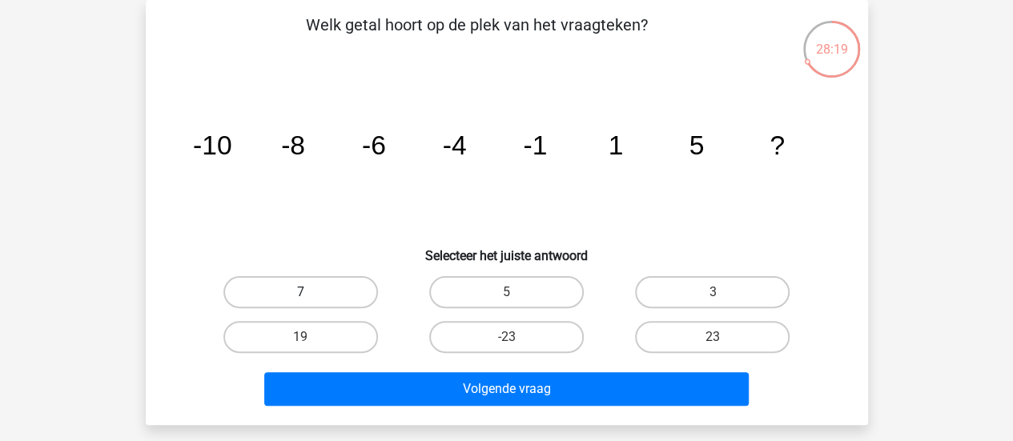
click at [346, 295] on label "7" at bounding box center [300, 292] width 155 height 32
click at [311, 295] on input "7" at bounding box center [305, 297] width 10 height 10
radio input "true"
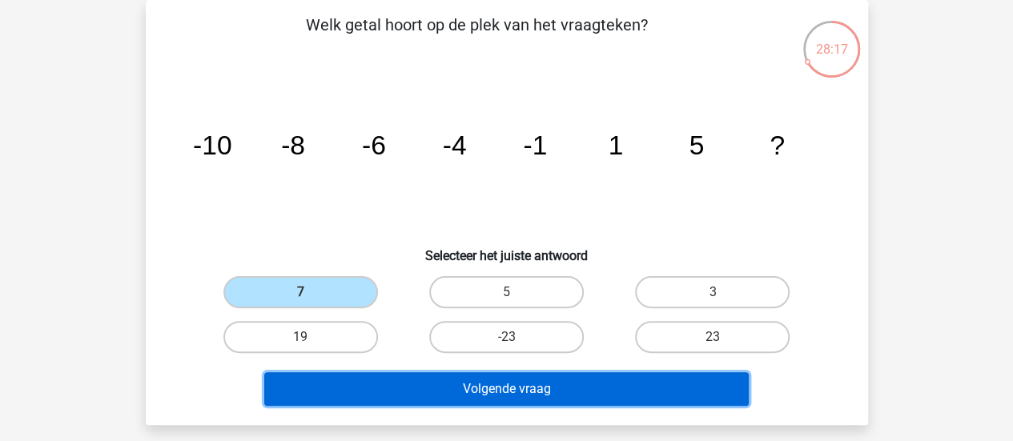
click at [423, 384] on button "Volgende vraag" at bounding box center [506, 389] width 484 height 34
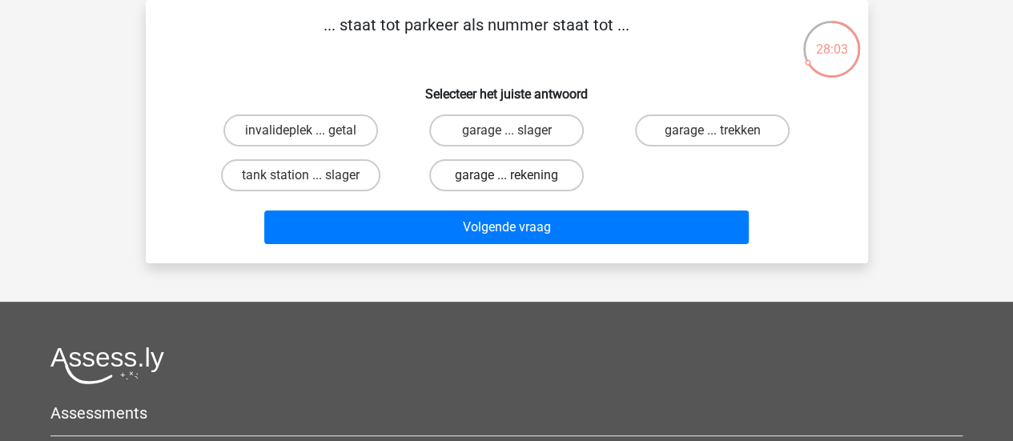
click at [448, 171] on label "garage ... rekening" at bounding box center [506, 175] width 155 height 32
click at [506, 175] on input "garage ... rekening" at bounding box center [511, 180] width 10 height 10
radio input "true"
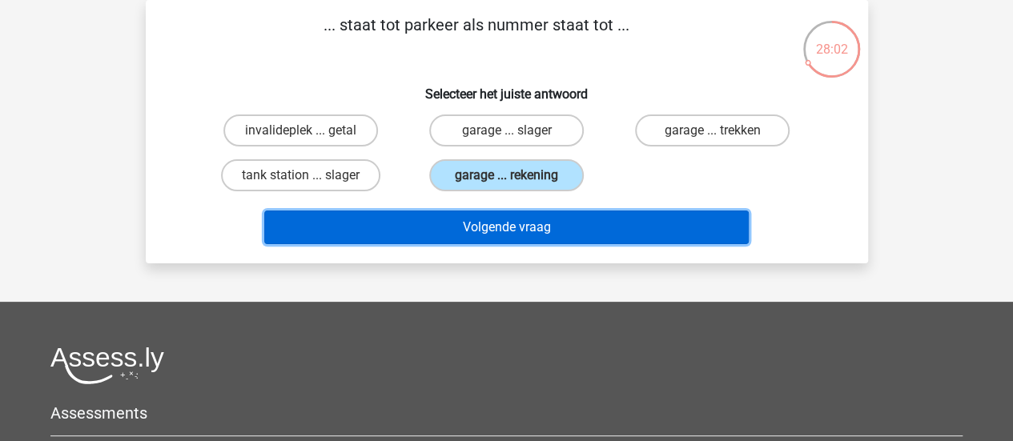
click at [399, 234] on button "Volgende vraag" at bounding box center [506, 228] width 484 height 34
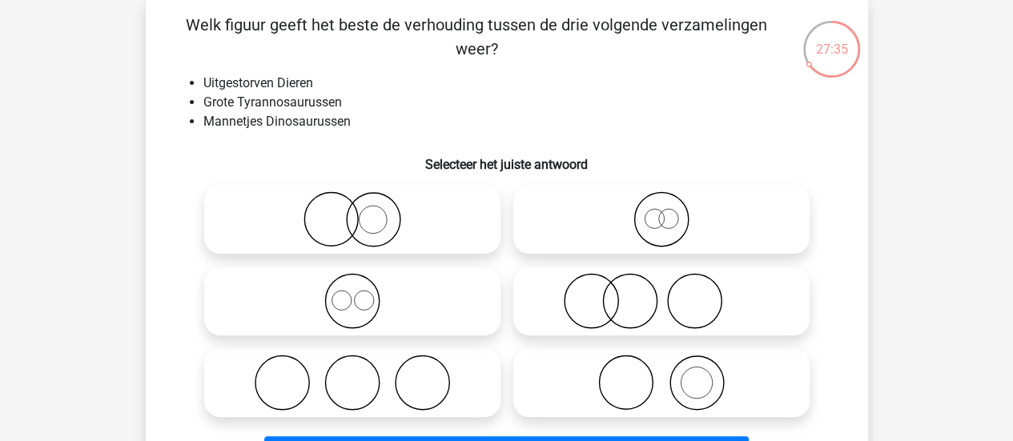
click at [645, 231] on icon at bounding box center [661, 219] width 283 height 56
click at [661, 211] on input "radio" at bounding box center [666, 206] width 10 height 10
radio input "true"
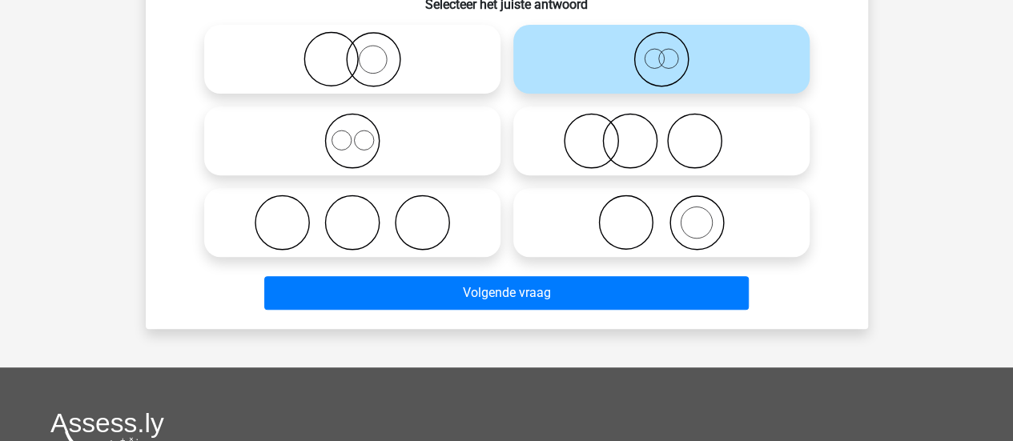
scroll to position [250, 0]
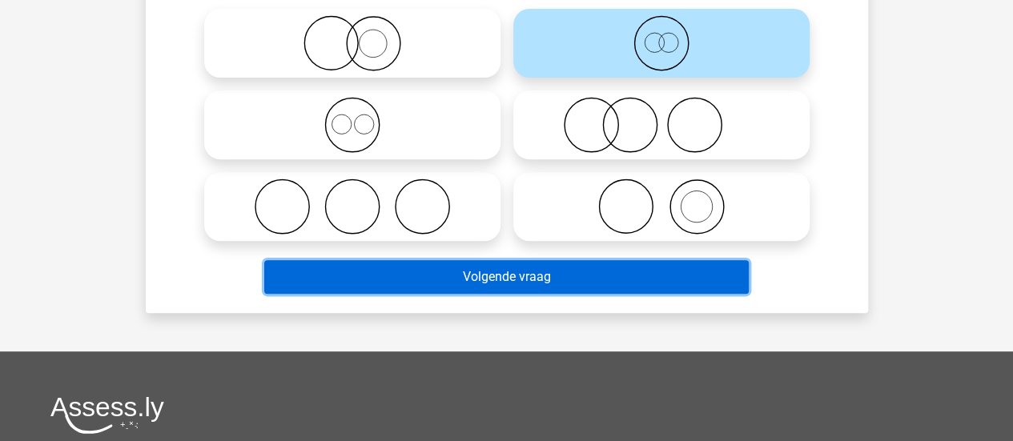
click at [562, 267] on button "Volgende vraag" at bounding box center [506, 277] width 484 height 34
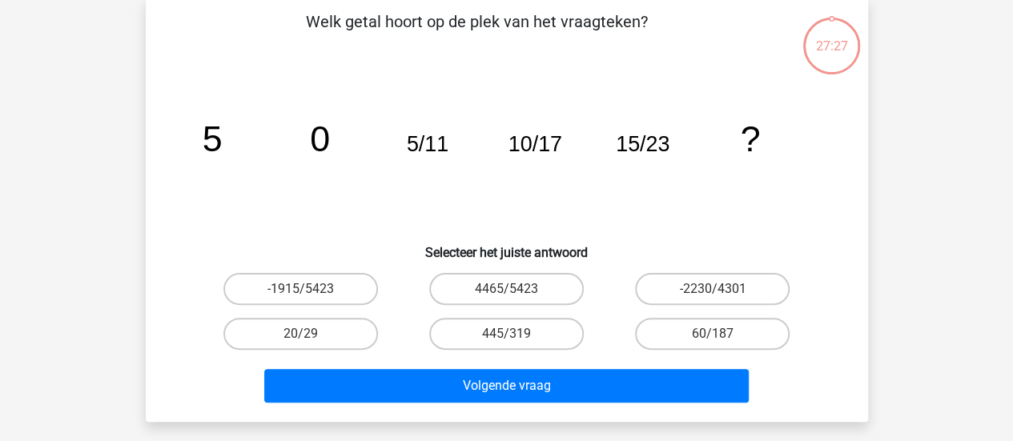
scroll to position [74, 0]
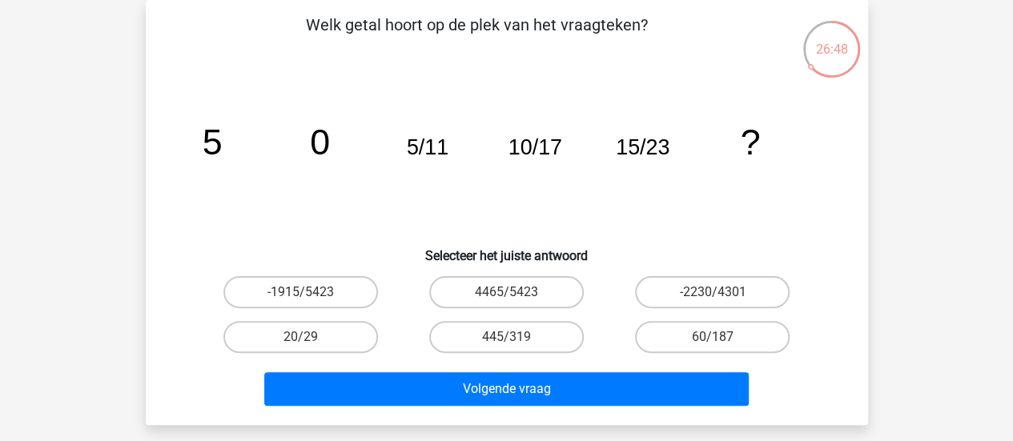
click at [362, 333] on label "20/29" at bounding box center [300, 337] width 155 height 32
click at [311, 337] on input "20/29" at bounding box center [305, 342] width 10 height 10
radio input "true"
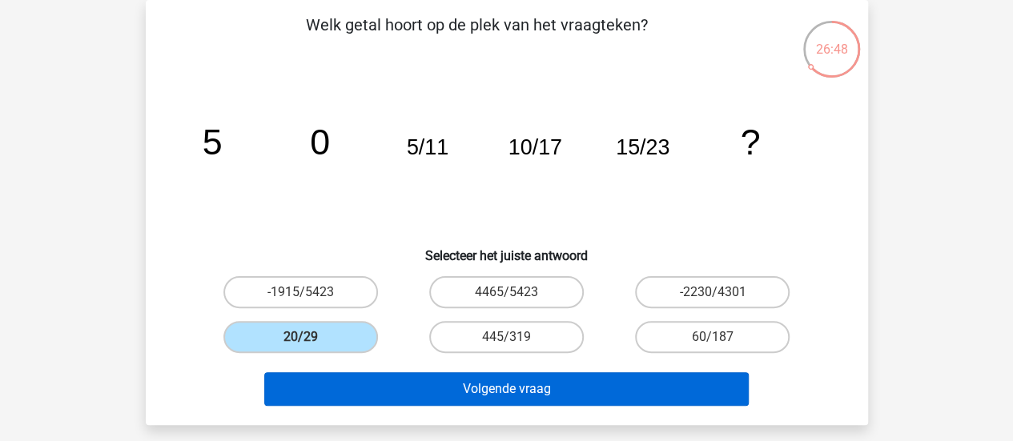
click at [419, 389] on button "Volgende vraag" at bounding box center [506, 389] width 484 height 34
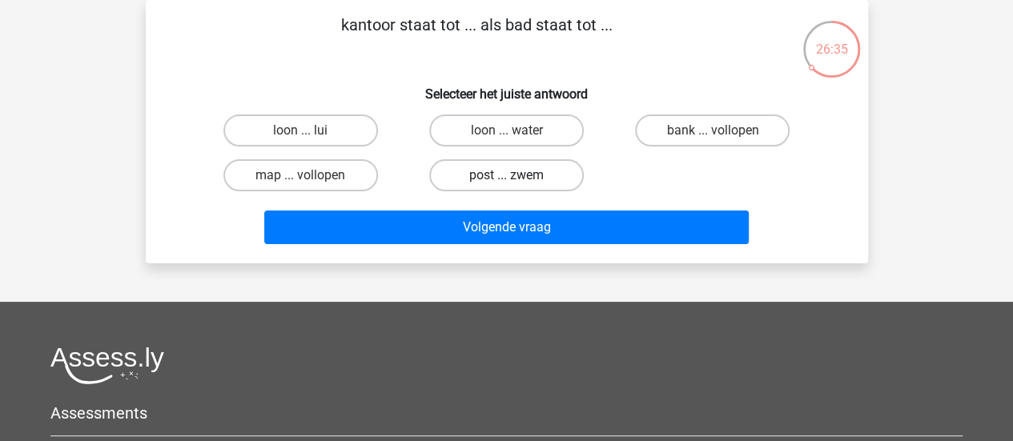
click at [474, 164] on label "post ... zwem" at bounding box center [506, 175] width 155 height 32
click at [506, 175] on input "post ... zwem" at bounding box center [511, 180] width 10 height 10
radio input "true"
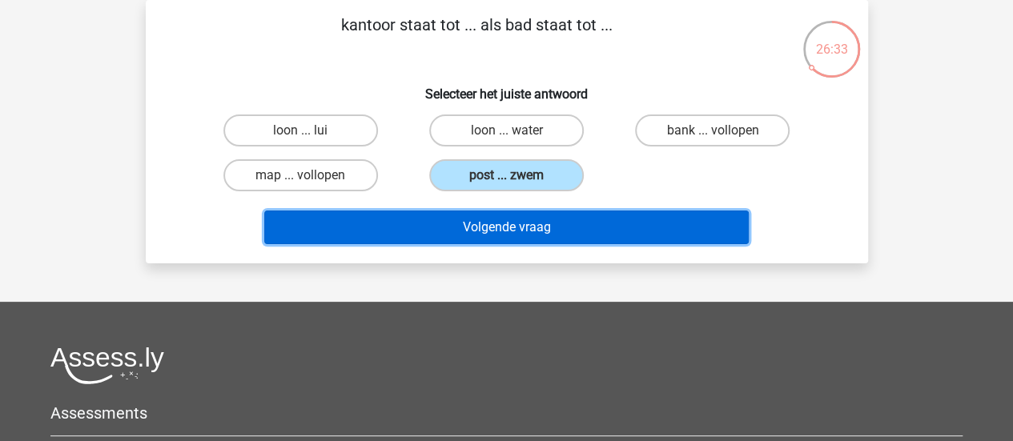
click at [447, 241] on button "Volgende vraag" at bounding box center [506, 228] width 484 height 34
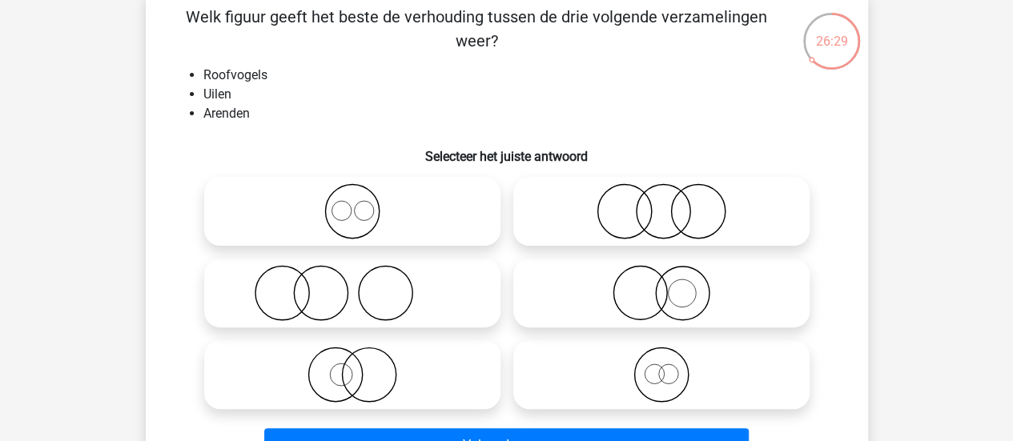
scroll to position [82, 0]
click at [368, 195] on icon at bounding box center [352, 211] width 283 height 56
click at [363, 195] on input "radio" at bounding box center [357, 198] width 10 height 10
radio input "true"
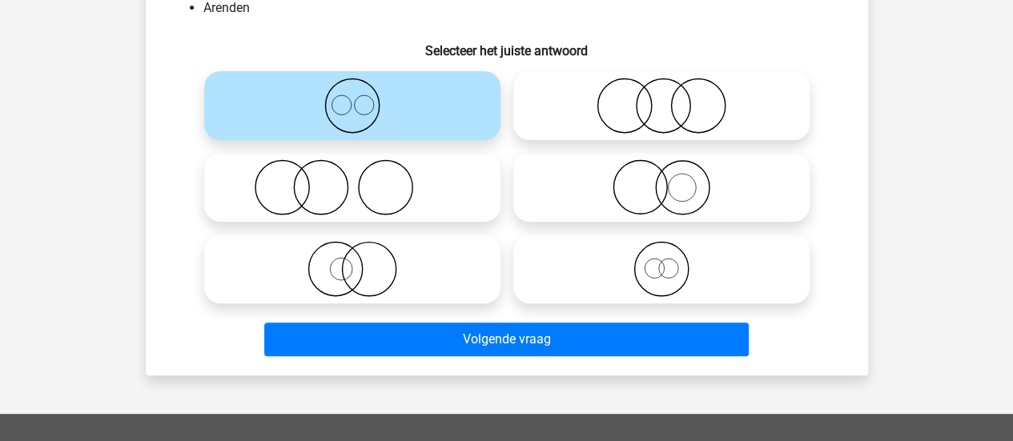
scroll to position [192, 0]
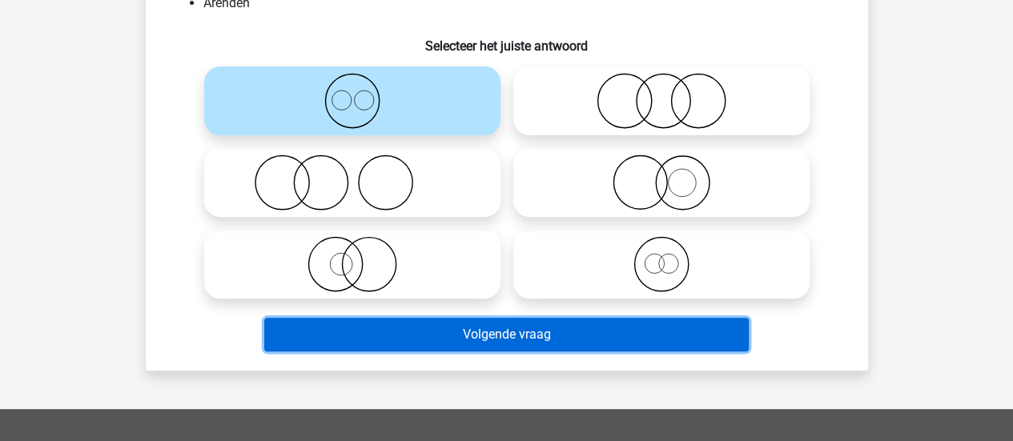
click at [437, 346] on button "Volgende vraag" at bounding box center [506, 335] width 484 height 34
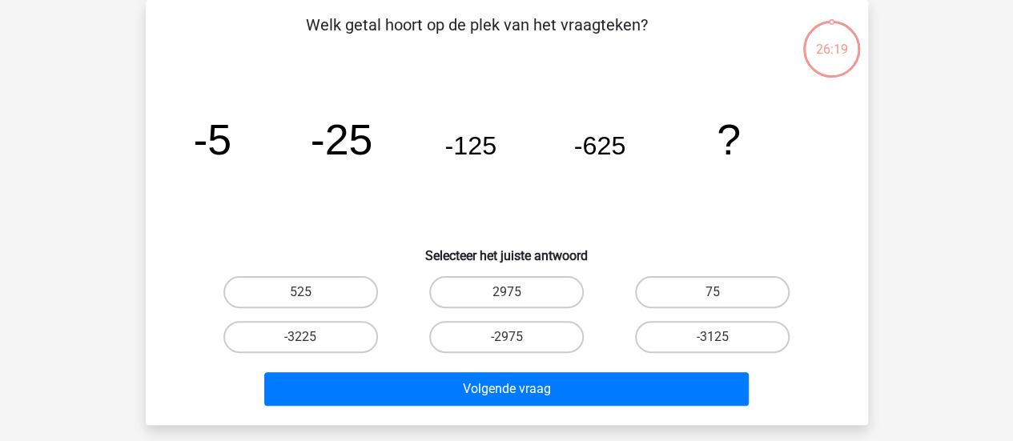
scroll to position [74, 0]
click at [709, 346] on label "-3125" at bounding box center [712, 337] width 155 height 32
click at [713, 346] on input "-3125" at bounding box center [718, 342] width 10 height 10
radio input "true"
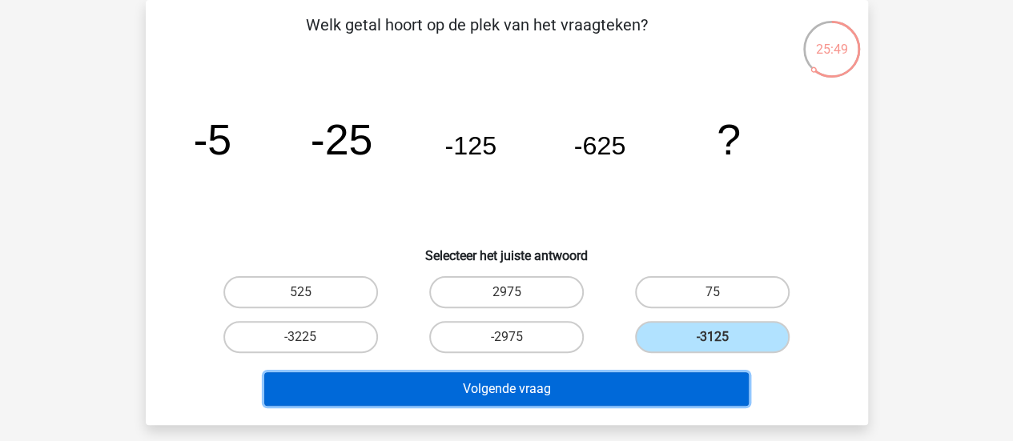
click at [574, 393] on button "Volgende vraag" at bounding box center [506, 389] width 484 height 34
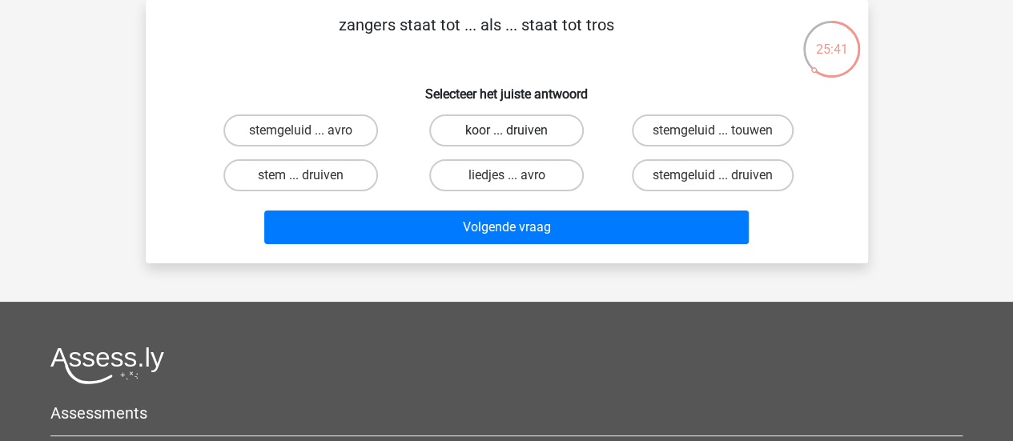
click at [545, 134] on label "koor ... druiven" at bounding box center [506, 131] width 155 height 32
click at [516, 134] on input "koor ... druiven" at bounding box center [511, 136] width 10 height 10
radio input "true"
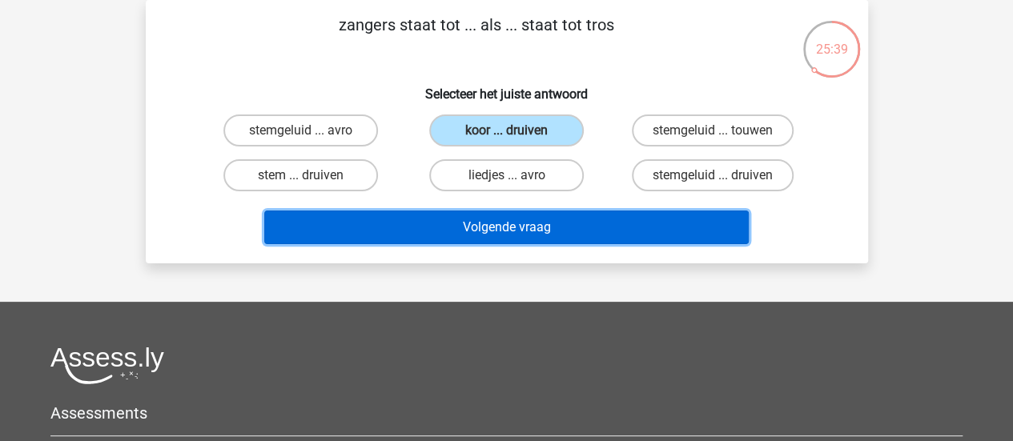
click at [492, 228] on button "Volgende vraag" at bounding box center [506, 228] width 484 height 34
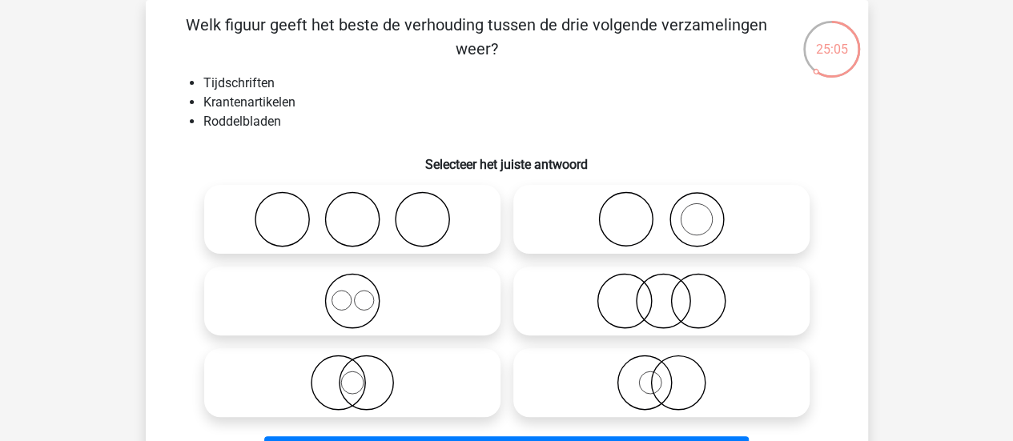
click at [425, 221] on icon at bounding box center [352, 219] width 283 height 56
click at [363, 211] on input "radio" at bounding box center [357, 206] width 10 height 10
radio input "true"
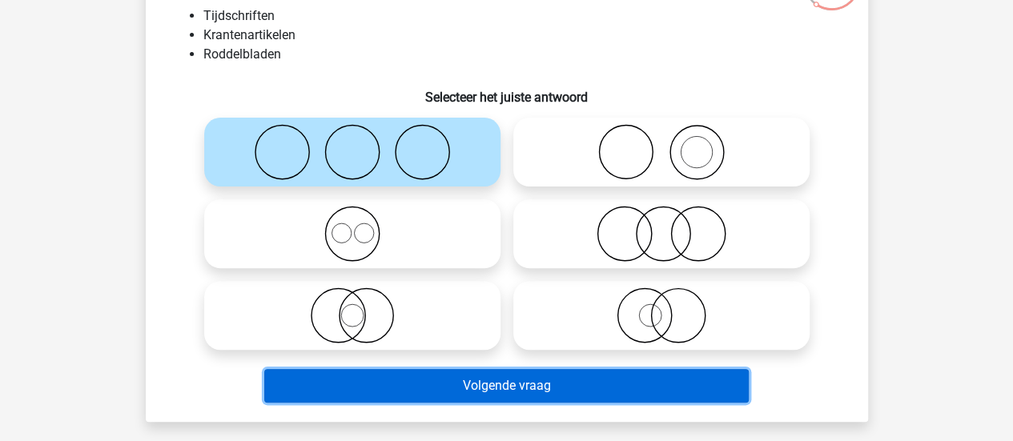
click at [641, 376] on button "Volgende vraag" at bounding box center [506, 386] width 484 height 34
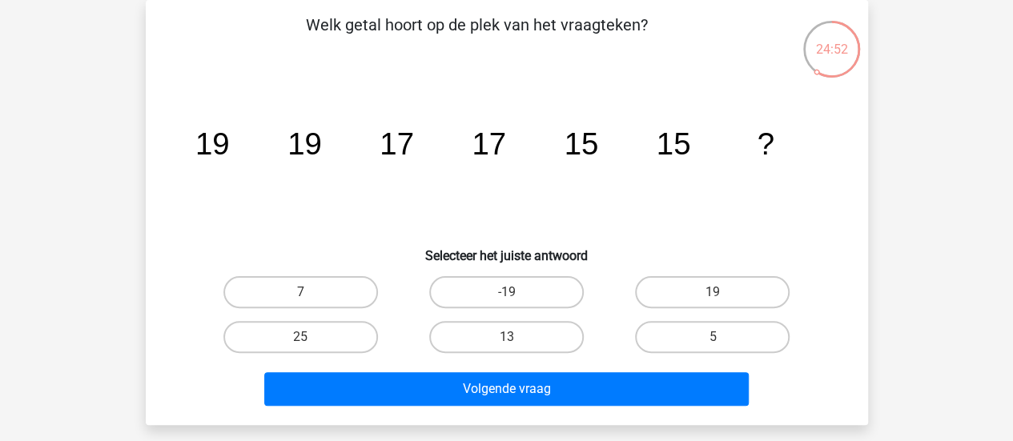
click at [738, 301] on label "19" at bounding box center [712, 292] width 155 height 32
click at [723, 301] on input "19" at bounding box center [718, 297] width 10 height 10
radio input "true"
click at [504, 349] on label "13" at bounding box center [506, 337] width 155 height 32
click at [506, 348] on input "13" at bounding box center [511, 342] width 10 height 10
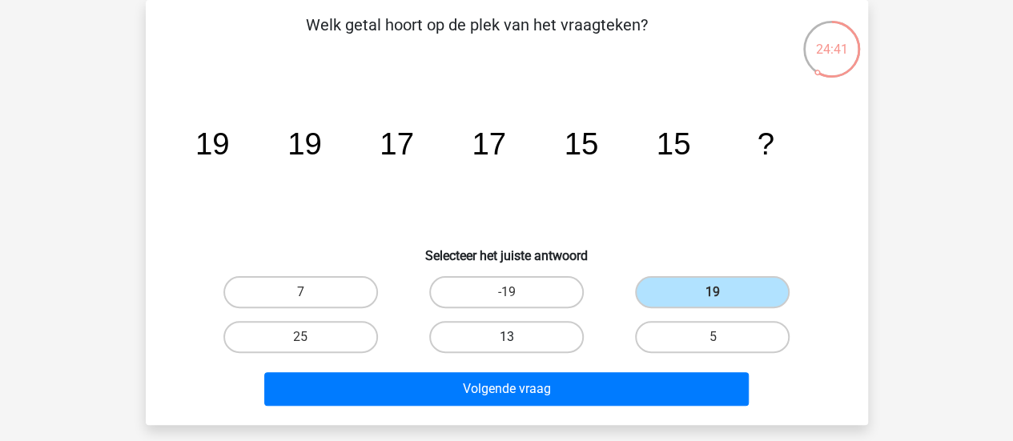
radio input "true"
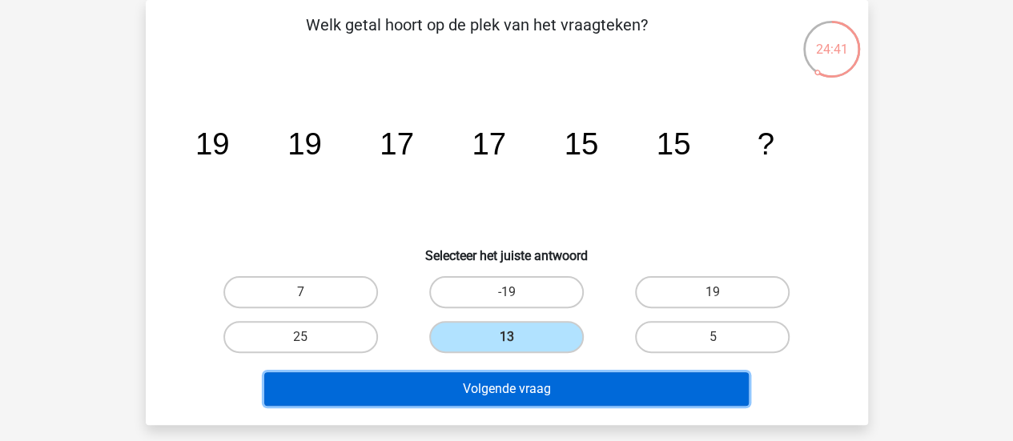
click at [543, 389] on button "Volgende vraag" at bounding box center [506, 389] width 484 height 34
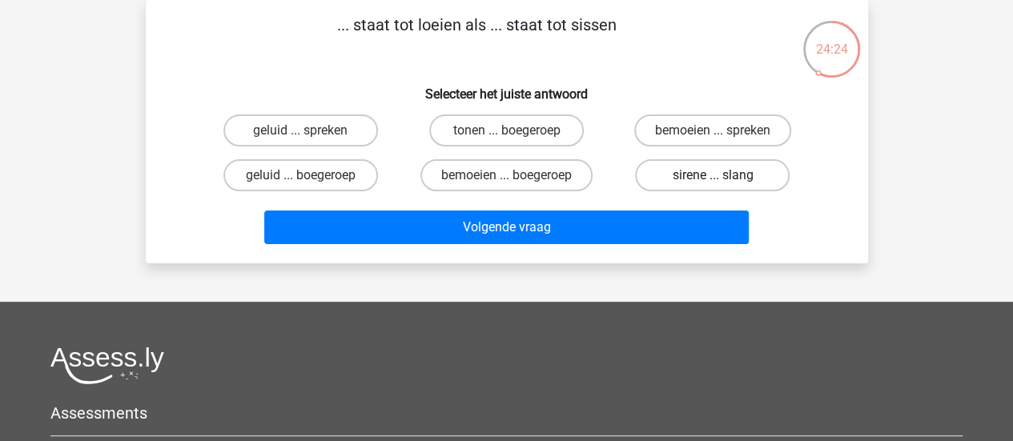
click at [685, 181] on label "sirene ... slang" at bounding box center [712, 175] width 155 height 32
click at [713, 181] on input "sirene ... slang" at bounding box center [718, 180] width 10 height 10
radio input "true"
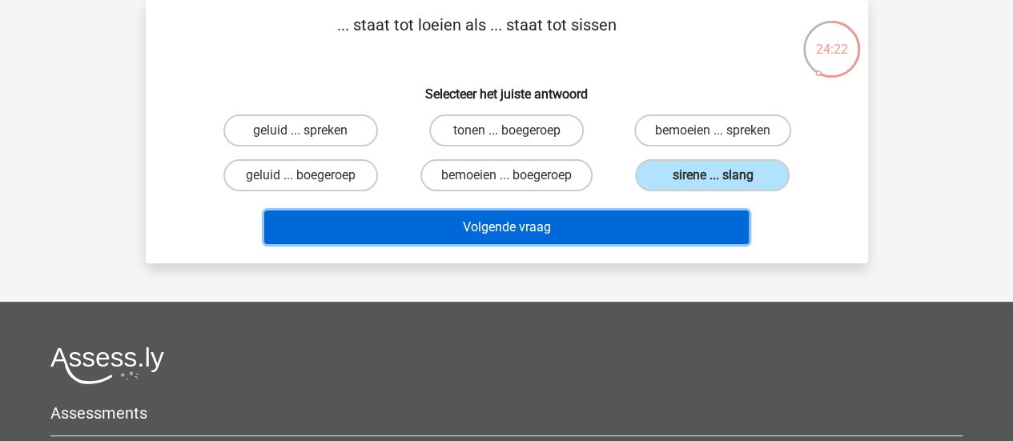
click at [486, 235] on button "Volgende vraag" at bounding box center [506, 228] width 484 height 34
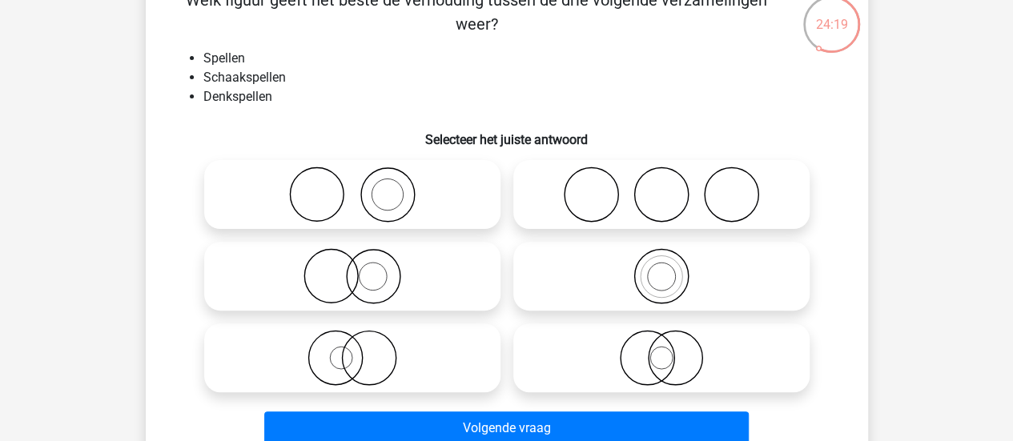
scroll to position [106, 0]
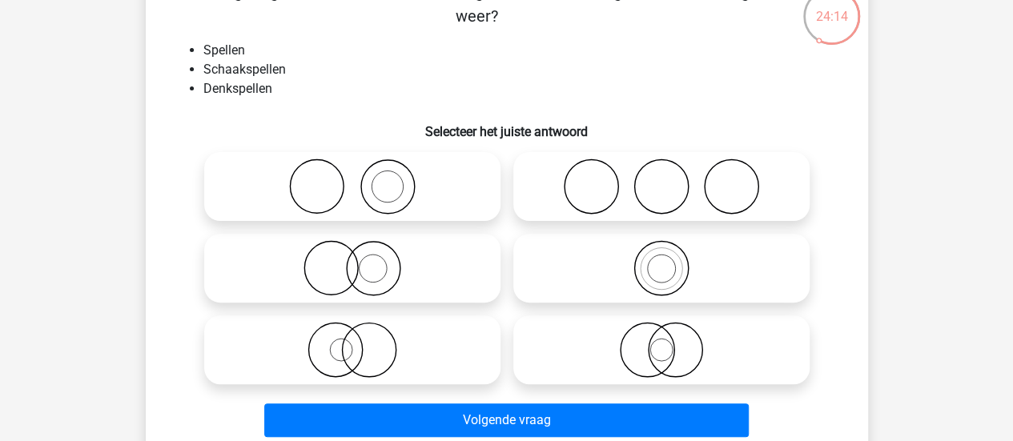
click at [616, 263] on icon at bounding box center [661, 268] width 283 height 56
click at [661, 260] on input "radio" at bounding box center [666, 255] width 10 height 10
radio input "true"
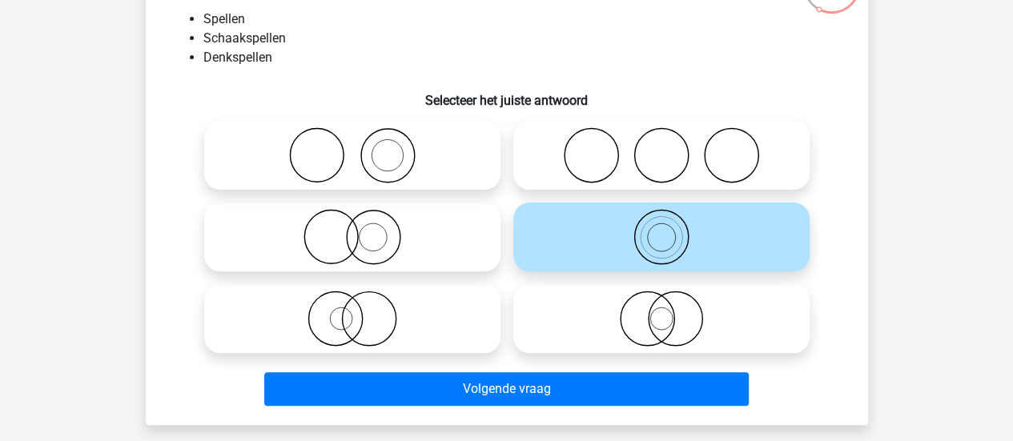
scroll to position [142, 0]
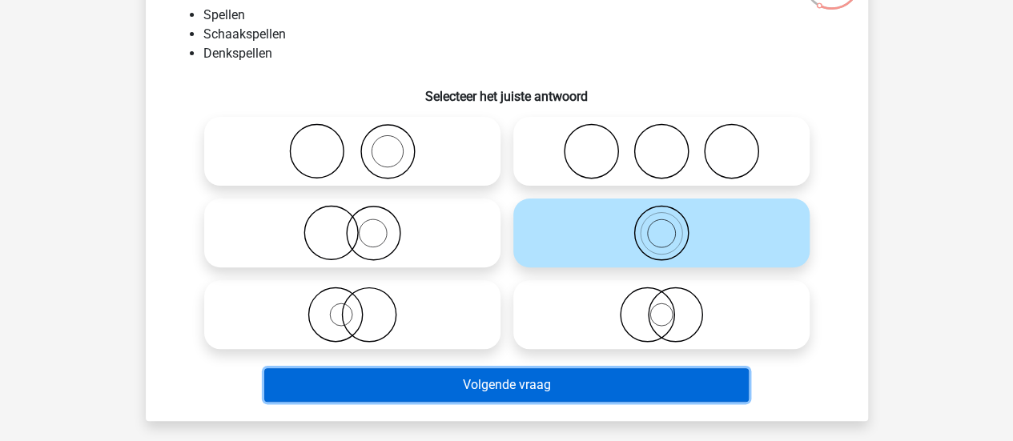
click at [496, 392] on button "Volgende vraag" at bounding box center [506, 385] width 484 height 34
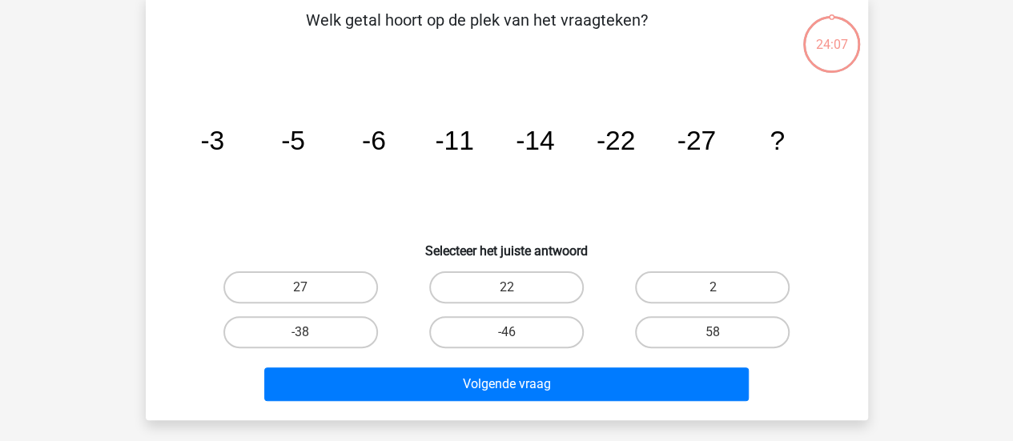
scroll to position [74, 0]
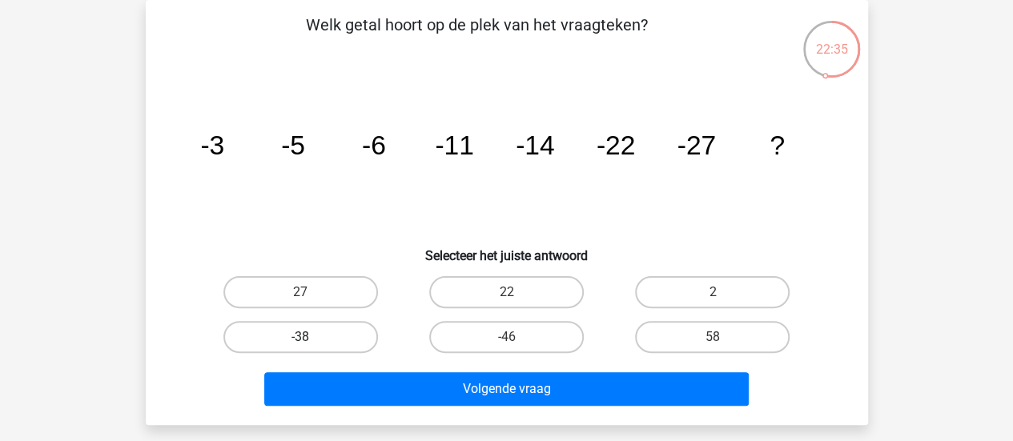
click at [327, 332] on label "-38" at bounding box center [300, 337] width 155 height 32
click at [311, 337] on input "-38" at bounding box center [305, 342] width 10 height 10
radio input "true"
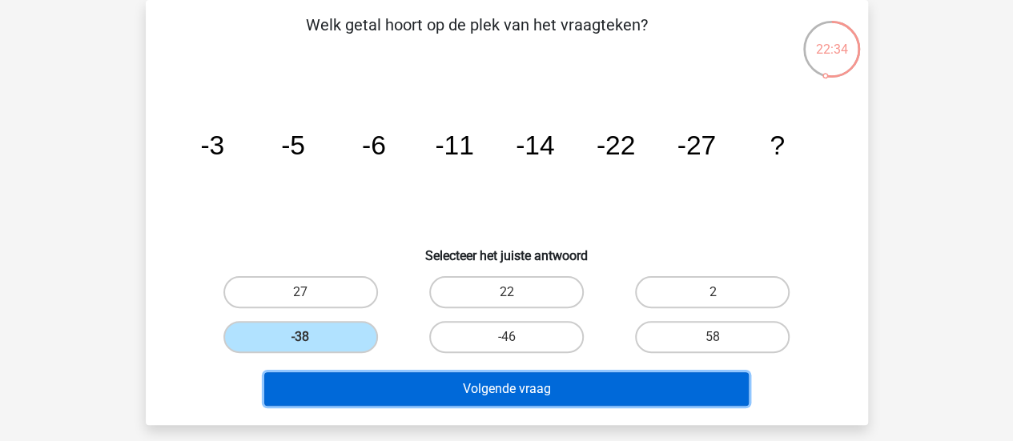
click at [411, 392] on button "Volgende vraag" at bounding box center [506, 389] width 484 height 34
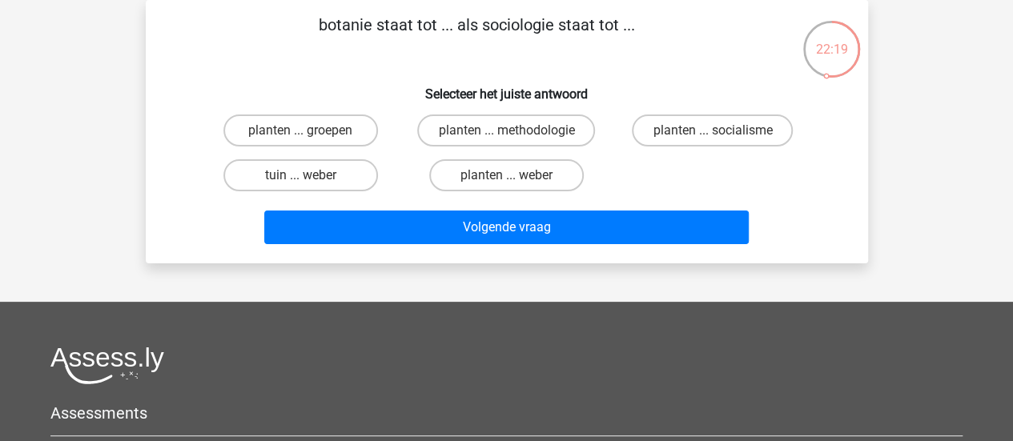
click at [741, 131] on label "planten ... socialisme" at bounding box center [712, 131] width 161 height 32
click at [723, 131] on input "planten ... socialisme" at bounding box center [718, 136] width 10 height 10
radio input "true"
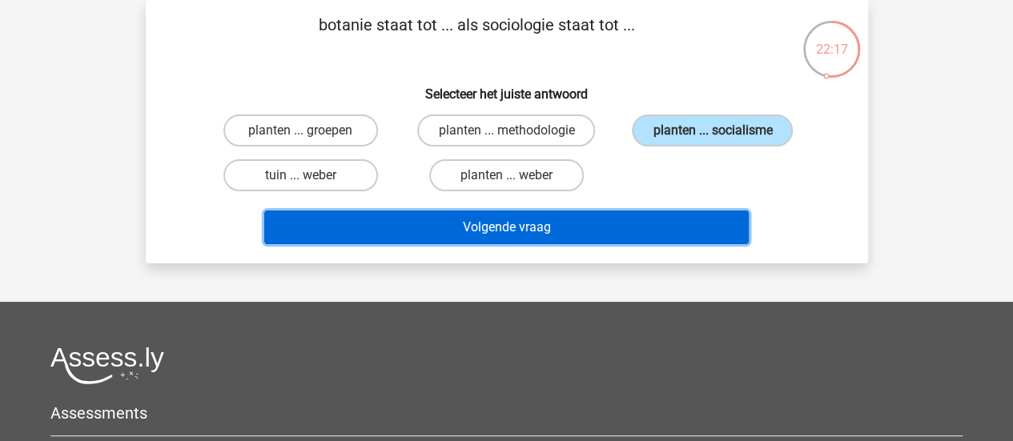
click at [653, 235] on button "Volgende vraag" at bounding box center [506, 228] width 484 height 34
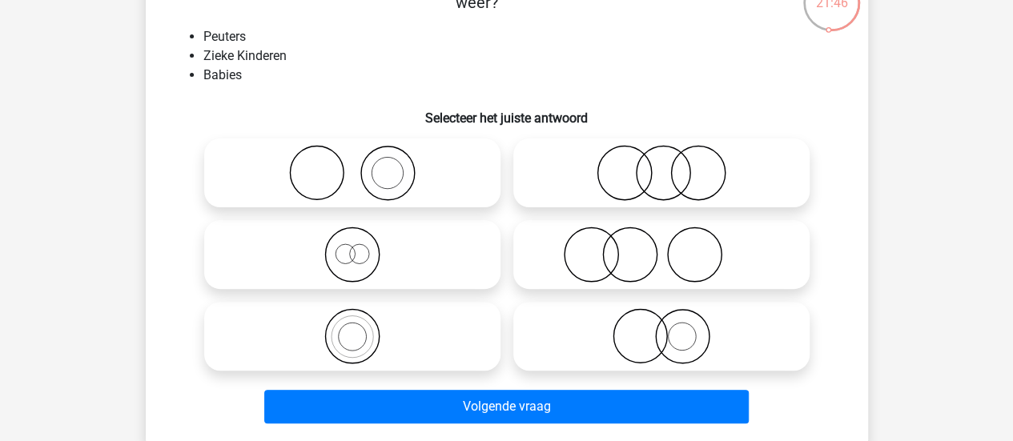
scroll to position [127, 0]
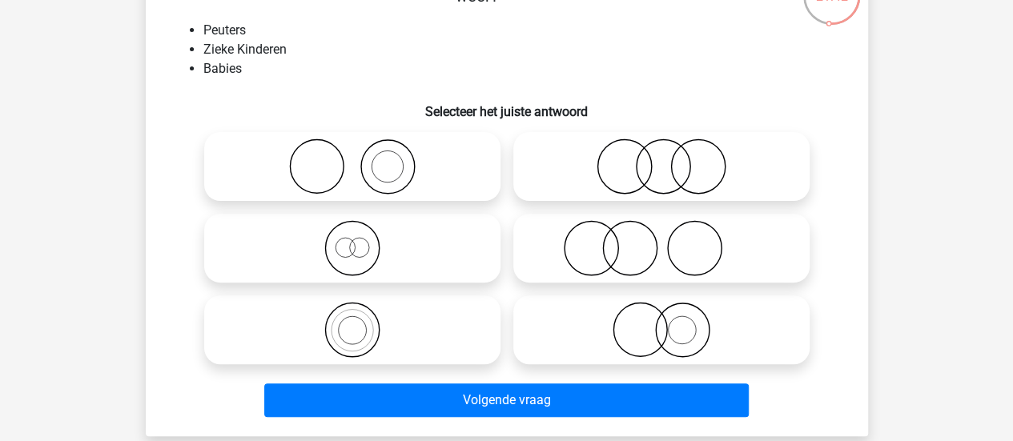
click at [729, 268] on icon at bounding box center [661, 248] width 283 height 56
click at [672, 240] on input "radio" at bounding box center [666, 235] width 10 height 10
radio input "true"
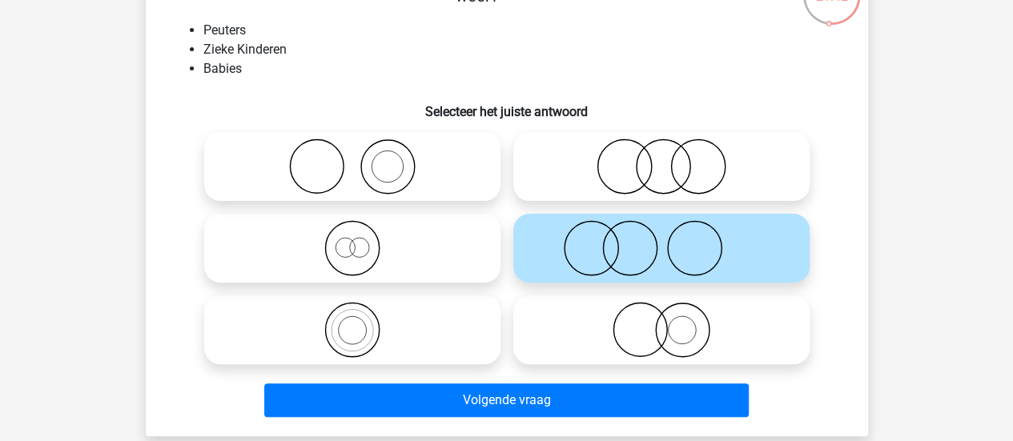
click at [701, 386] on button "Volgende vraag" at bounding box center [506, 401] width 484 height 34
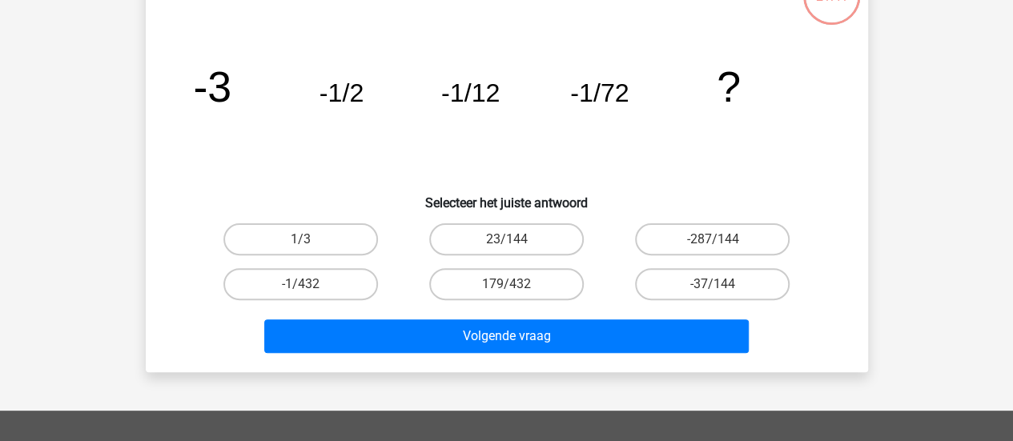
scroll to position [74, 0]
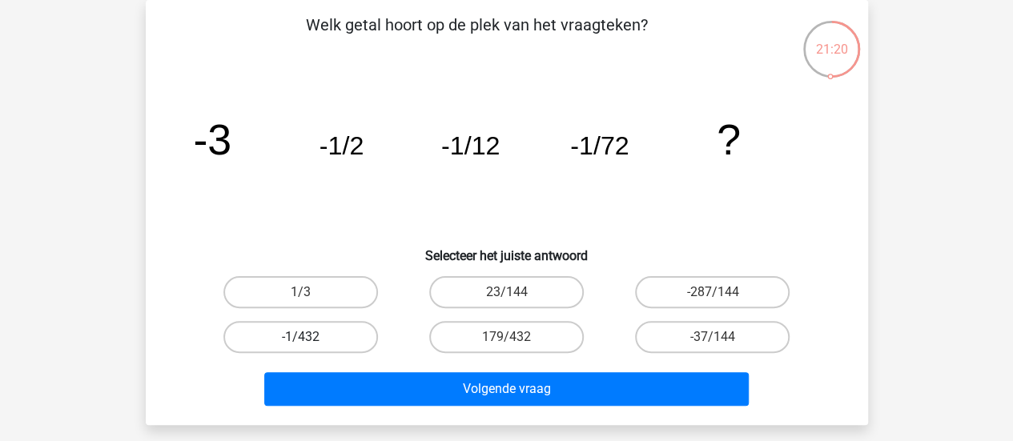
click at [342, 344] on label "-1/432" at bounding box center [300, 337] width 155 height 32
click at [311, 344] on input "-1/432" at bounding box center [305, 342] width 10 height 10
radio input "true"
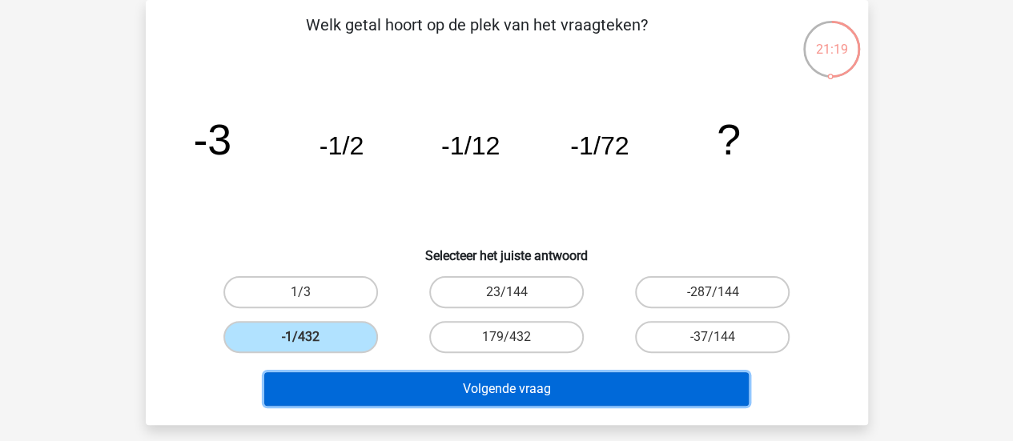
click at [471, 387] on button "Volgende vraag" at bounding box center [506, 389] width 484 height 34
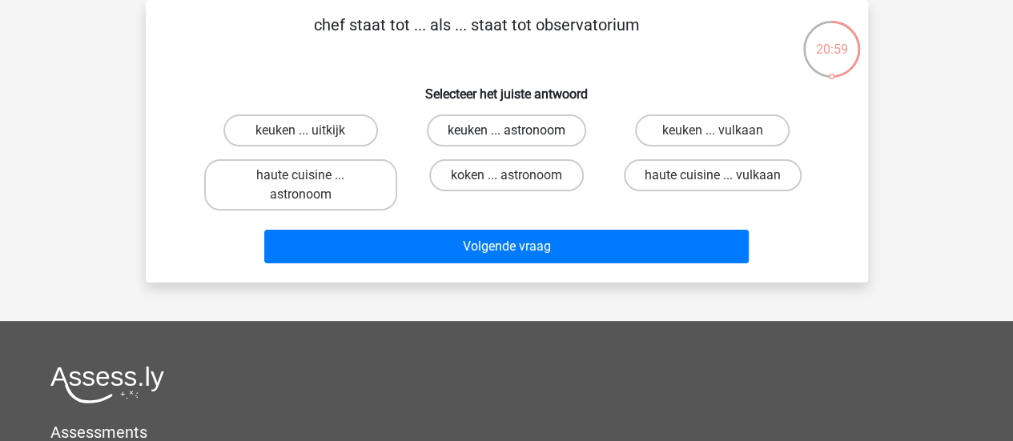
click at [573, 138] on label "keuken ... astronoom" at bounding box center [506, 131] width 159 height 32
click at [516, 138] on input "keuken ... astronoom" at bounding box center [511, 136] width 10 height 10
radio input "true"
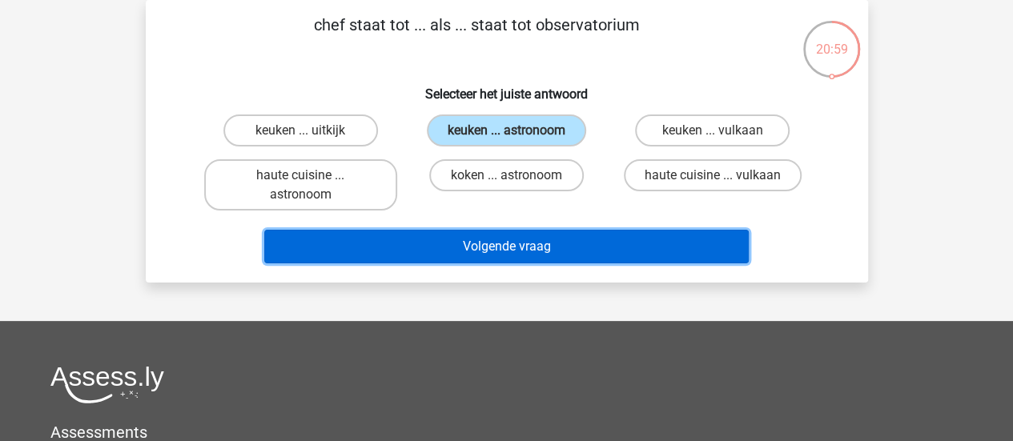
click at [597, 255] on button "Volgende vraag" at bounding box center [506, 247] width 484 height 34
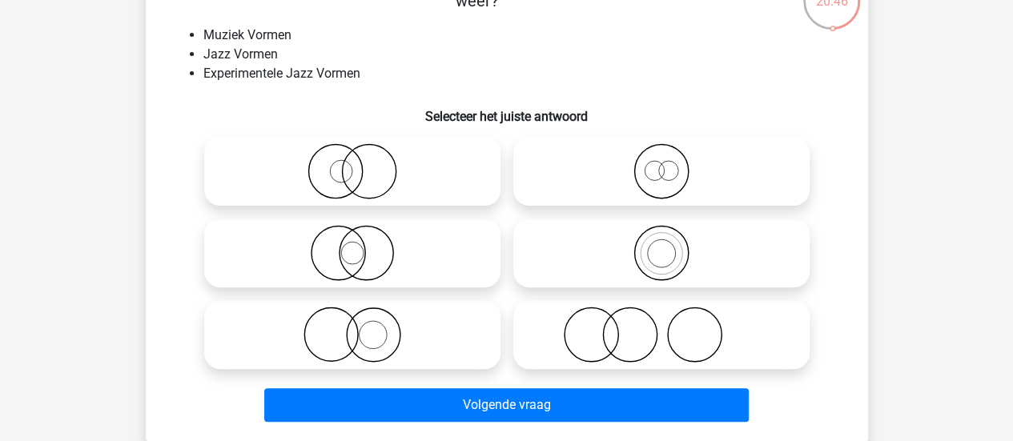
scroll to position [176, 0]
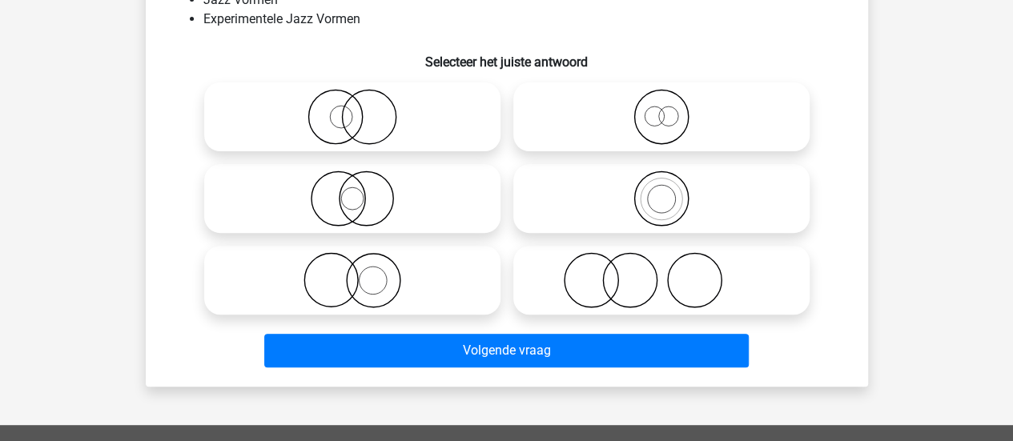
click at [762, 211] on icon at bounding box center [661, 199] width 283 height 56
click at [672, 191] on input "radio" at bounding box center [666, 185] width 10 height 10
radio input "true"
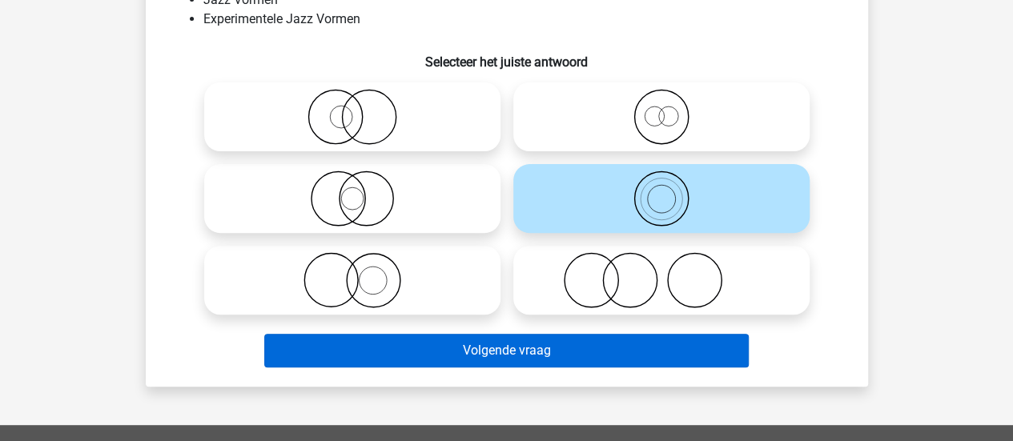
click at [695, 347] on button "Volgende vraag" at bounding box center [506, 351] width 484 height 34
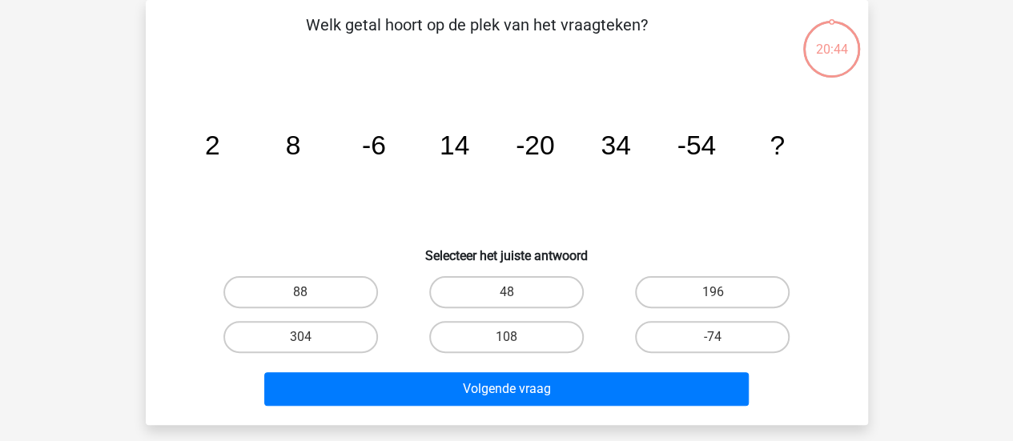
scroll to position [74, 0]
